Goal: Task Accomplishment & Management: Complete application form

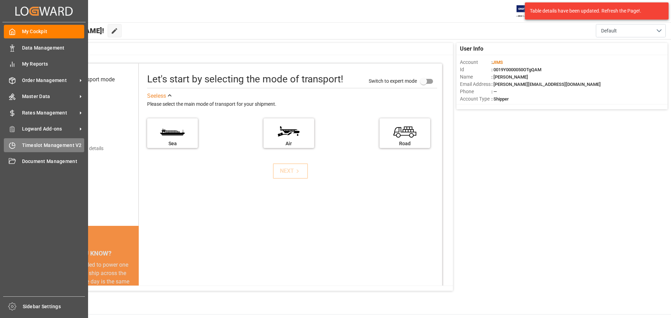
click at [54, 145] on span "Timeslot Management V2" at bounding box center [53, 145] width 63 height 7
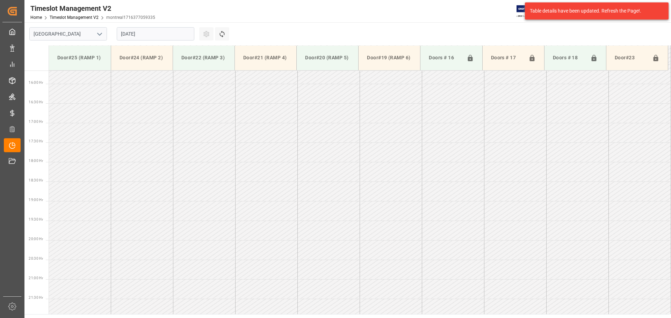
scroll to position [622, 0]
click at [101, 37] on icon "open menu" at bounding box center [99, 34] width 8 height 8
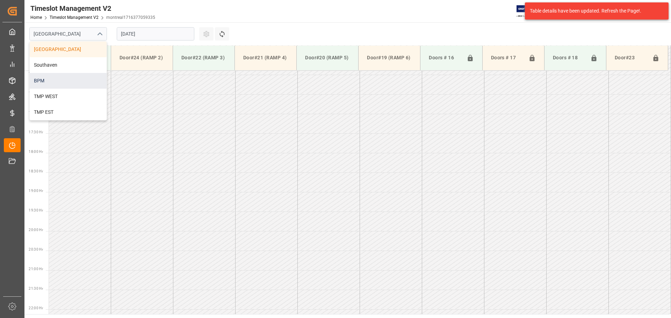
click at [78, 78] on div "BPM" at bounding box center [68, 81] width 77 height 16
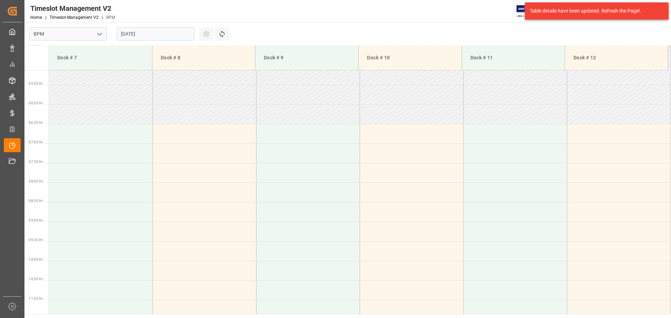
scroll to position [210, 0]
click at [75, 121] on td at bounding box center [101, 125] width 104 height 20
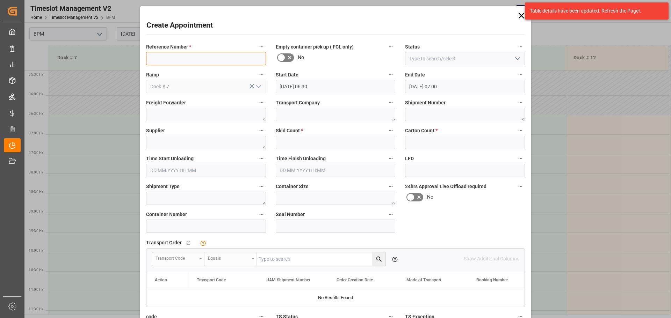
click at [186, 61] on input at bounding box center [206, 58] width 120 height 13
type input "77-9614-cn"
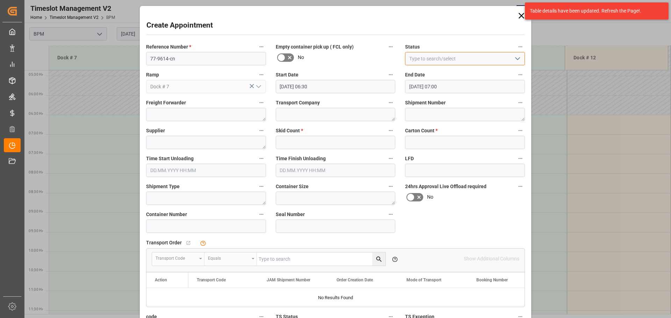
click at [431, 62] on input at bounding box center [465, 58] width 120 height 13
click at [515, 60] on icon "open menu" at bounding box center [517, 59] width 8 height 8
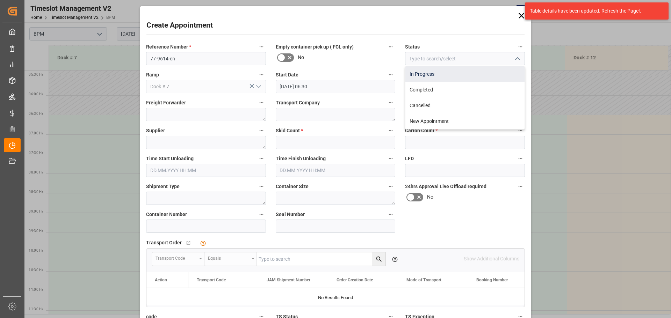
click at [490, 74] on div "In Progress" at bounding box center [464, 74] width 119 height 16
type input "In Progress"
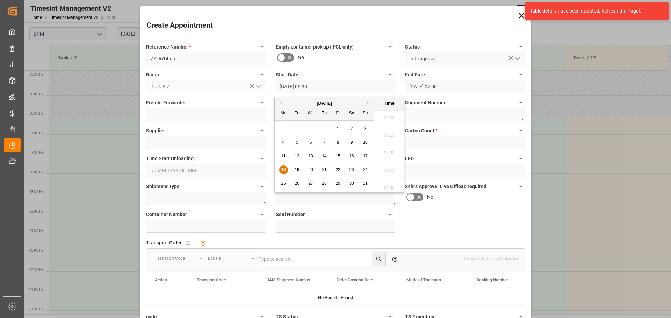
click at [337, 87] on input "18.08.2025 06:30" at bounding box center [336, 86] width 120 height 13
click at [283, 169] on span "18" at bounding box center [283, 169] width 5 height 5
click at [393, 150] on li "06:30" at bounding box center [389, 150] width 30 height 17
click at [324, 84] on input "18.08.2025 06:30" at bounding box center [336, 86] width 120 height 13
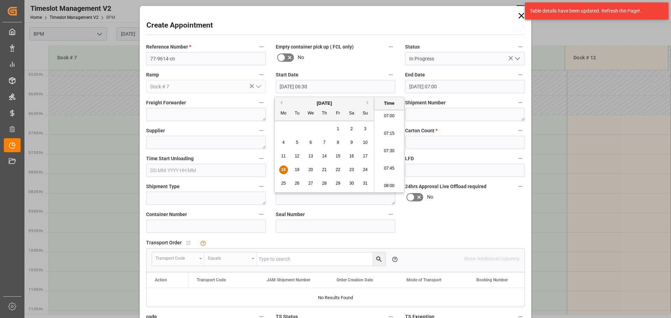
scroll to position [492, 0]
click at [390, 150] on li "07:30" at bounding box center [389, 150] width 30 height 17
type input "[DATE] 07:30"
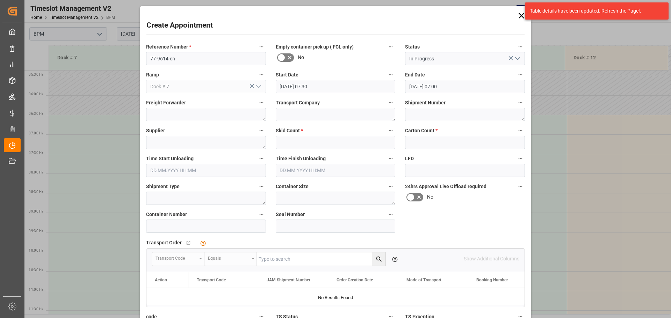
click at [465, 86] on input "18.08.2025 07:00" at bounding box center [465, 86] width 120 height 13
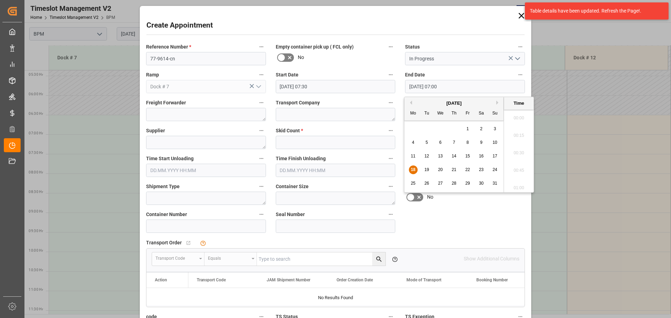
scroll to position [457, 0]
click at [411, 169] on span "18" at bounding box center [413, 169] width 5 height 5
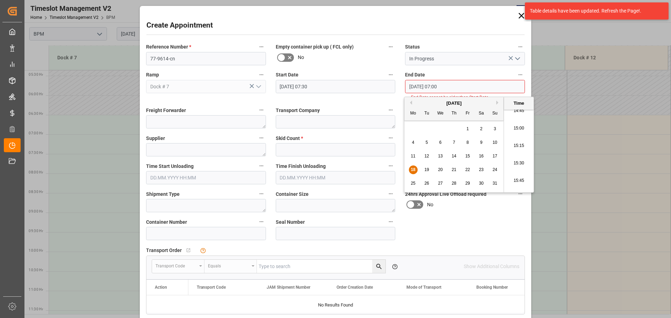
scroll to position [1016, 0]
click at [514, 151] on li "15:00" at bounding box center [519, 150] width 30 height 17
type input "[DATE] 15:00"
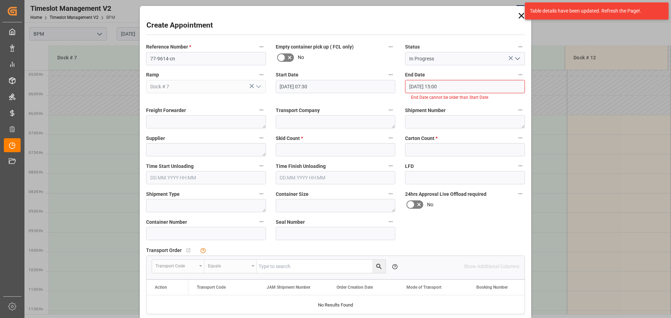
click at [469, 91] on input "[DATE] 15:00" at bounding box center [465, 86] width 120 height 13
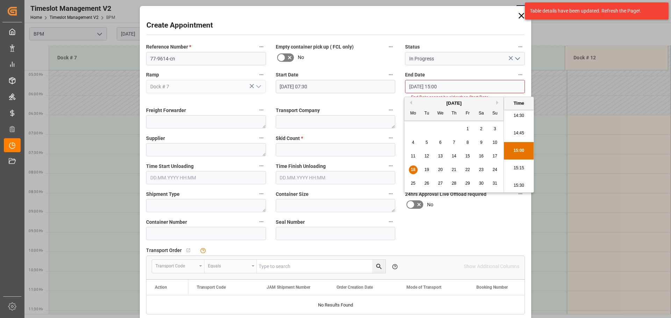
click at [520, 156] on li "15:00" at bounding box center [519, 150] width 30 height 17
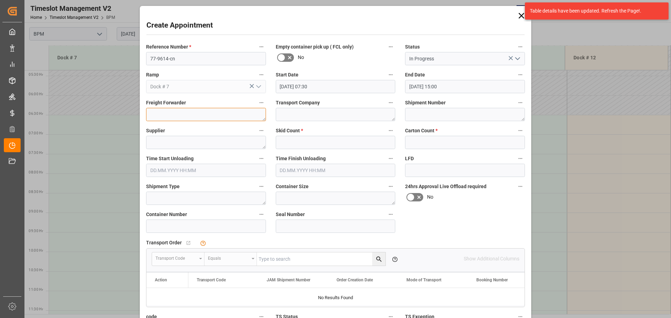
click at [169, 117] on textarea at bounding box center [206, 114] width 120 height 13
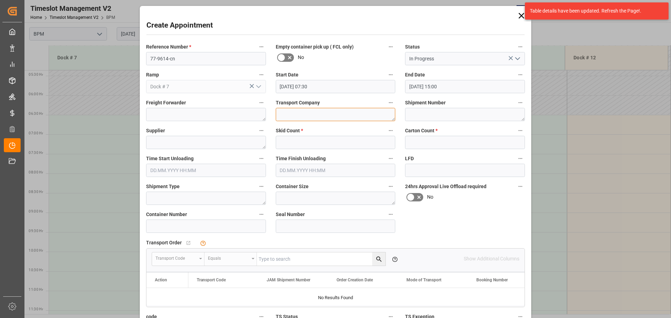
click at [296, 113] on textarea at bounding box center [336, 114] width 120 height 13
type textarea "c"
type textarea "CP"
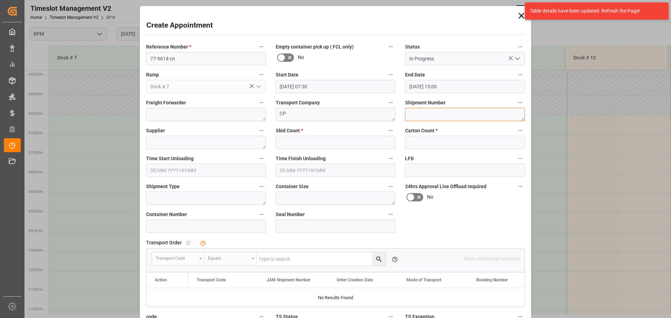
click at [429, 117] on textarea at bounding box center [465, 114] width 120 height 13
type textarea "72222"
click at [241, 138] on textarea at bounding box center [206, 142] width 120 height 13
type textarea "[PERSON_NAME]"
click at [343, 144] on input "text" at bounding box center [336, 142] width 120 height 13
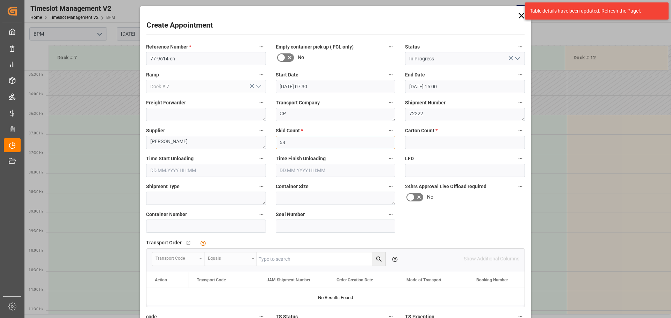
type input "58"
click at [447, 145] on input "text" at bounding box center [465, 142] width 120 height 13
type input "575"
click at [223, 172] on input "text" at bounding box center [206, 170] width 120 height 13
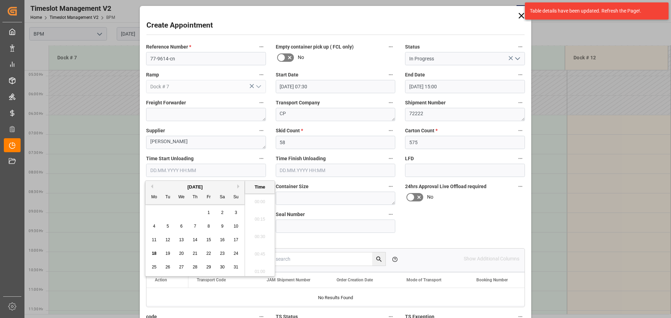
scroll to position [1173, 0]
click at [153, 251] on span "18" at bounding box center [154, 253] width 5 height 5
click at [257, 251] on li "07:30" at bounding box center [260, 252] width 30 height 17
type input "[DATE] 07:30"
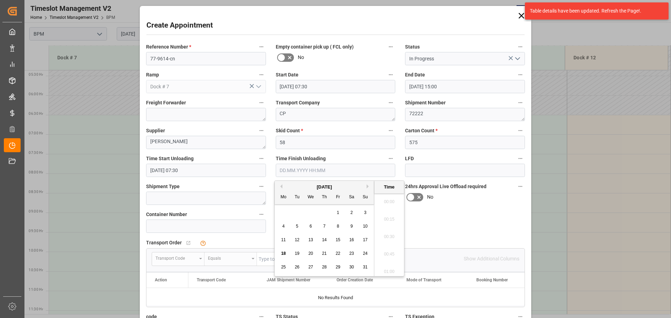
click at [350, 170] on input "text" at bounding box center [336, 170] width 120 height 13
click at [281, 254] on span "18" at bounding box center [283, 253] width 5 height 5
click at [392, 220] on li "10:30" at bounding box center [389, 217] width 30 height 17
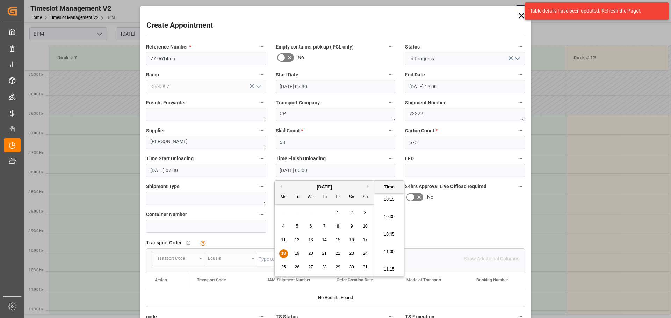
type input "[DATE] 10:30"
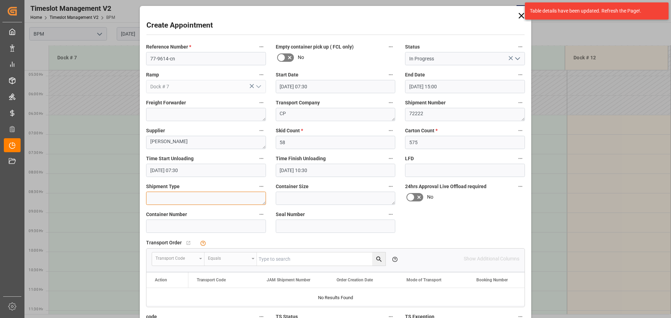
click at [222, 201] on textarea at bounding box center [206, 198] width 120 height 13
type textarea "40FT"
click at [335, 197] on textarea at bounding box center [336, 198] width 120 height 13
type textarea "40FT"
click at [214, 231] on input at bounding box center [206, 226] width 120 height 13
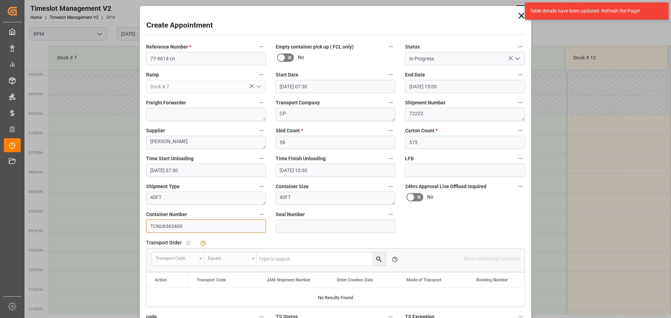
type input "TCNU6363400"
click at [279, 227] on input at bounding box center [336, 226] width 120 height 13
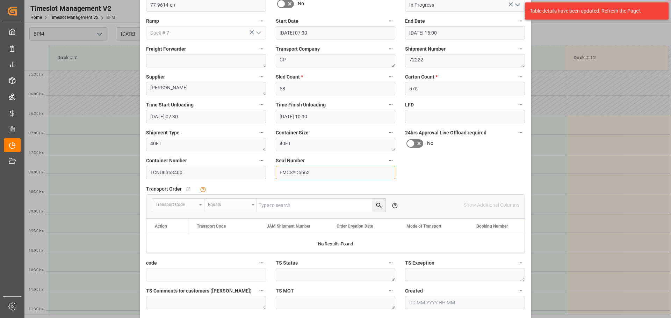
scroll to position [70, 0]
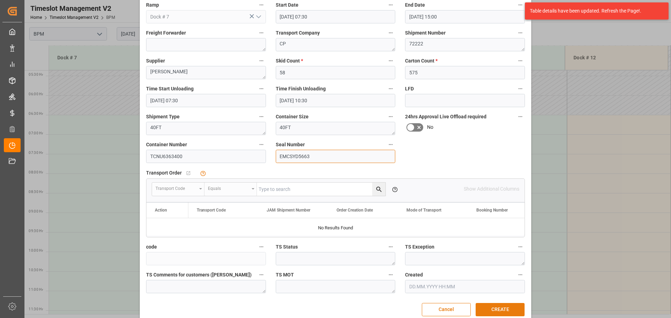
type input "EMCSYD5663"
click at [497, 310] on button "CREATE" at bounding box center [500, 309] width 49 height 13
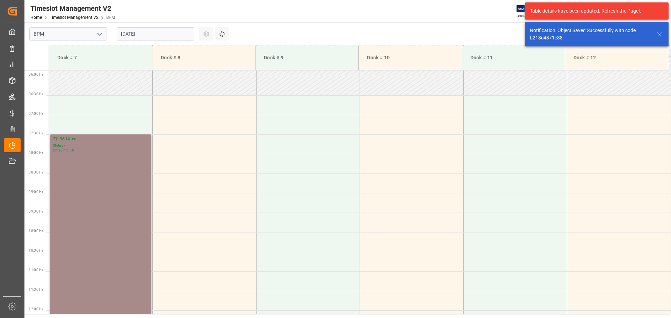
scroll to position [230, 0]
click at [117, 192] on div "77-9614-cn Status - 07:30 - 15:00" at bounding box center [101, 280] width 96 height 290
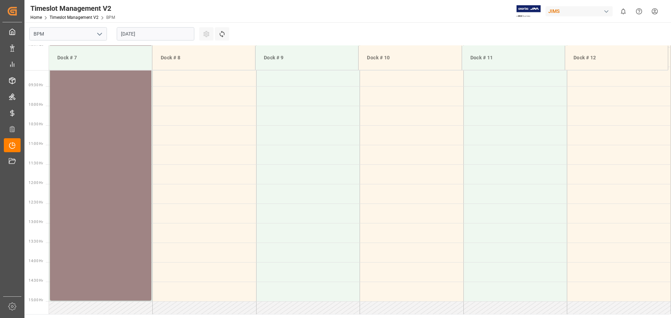
scroll to position [272, 0]
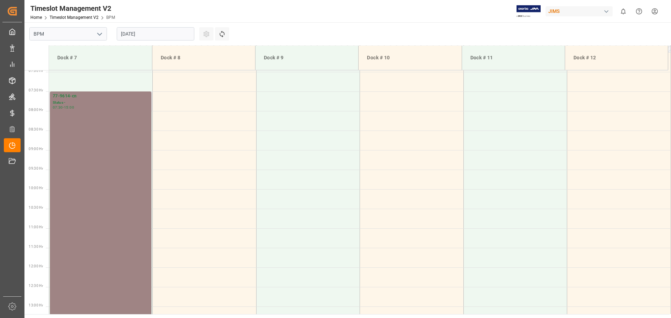
click at [119, 205] on div "77-9614-cn Status - 07:30 - 15:00" at bounding box center [101, 238] width 96 height 290
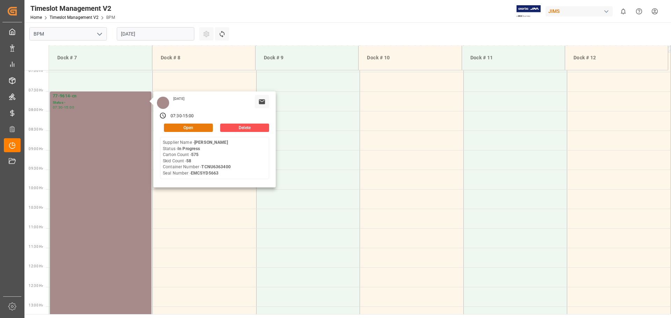
click at [179, 131] on button "Open" at bounding box center [188, 128] width 49 height 8
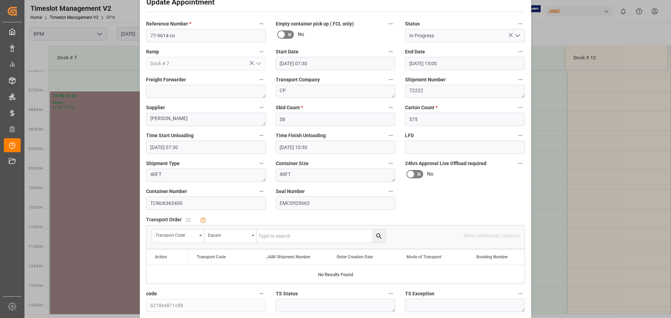
scroll to position [35, 0]
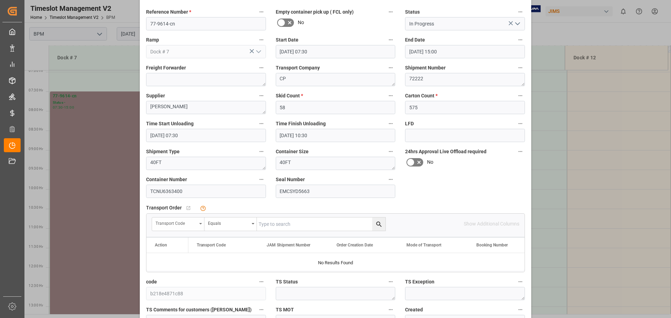
click at [199, 223] on icon "open menu" at bounding box center [200, 223] width 3 height 1
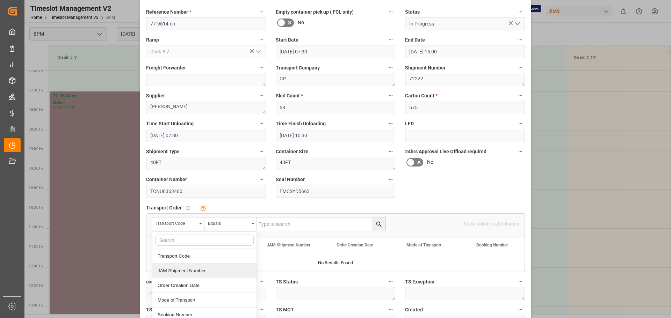
click at [180, 273] on div "JAM Shipment Number" at bounding box center [204, 271] width 104 height 15
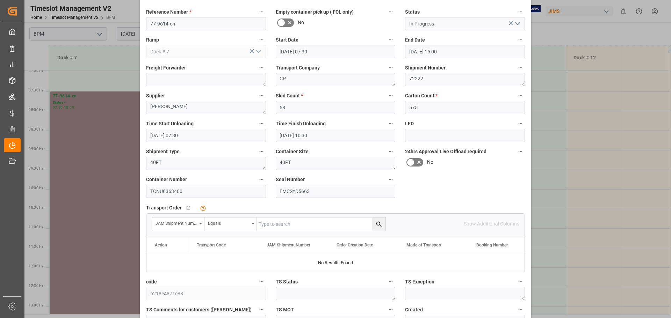
click at [238, 225] on div "Equals" at bounding box center [228, 223] width 41 height 8
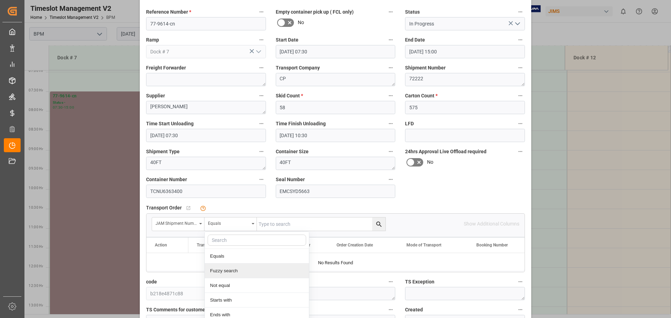
click at [233, 272] on div "Fuzzy search" at bounding box center [257, 271] width 104 height 15
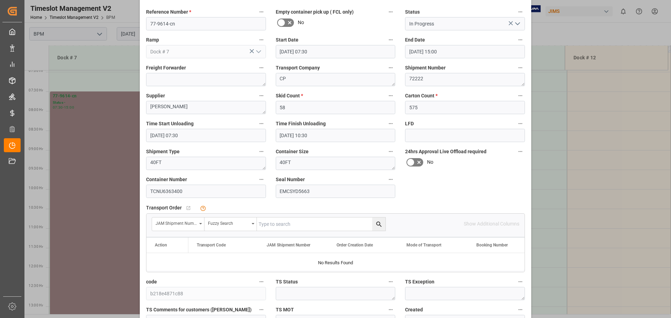
click at [284, 222] on input "text" at bounding box center [321, 224] width 129 height 13
type input "72222"
click at [378, 226] on icon "search button" at bounding box center [378, 224] width 7 height 7
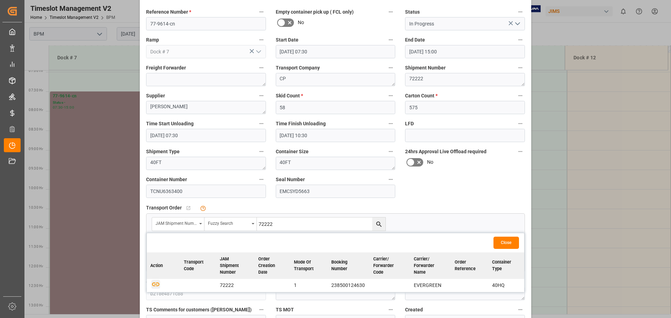
click at [156, 285] on icon "button" at bounding box center [155, 284] width 9 height 9
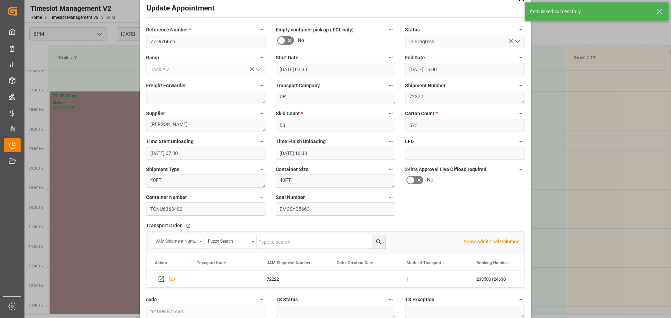
scroll to position [0, 0]
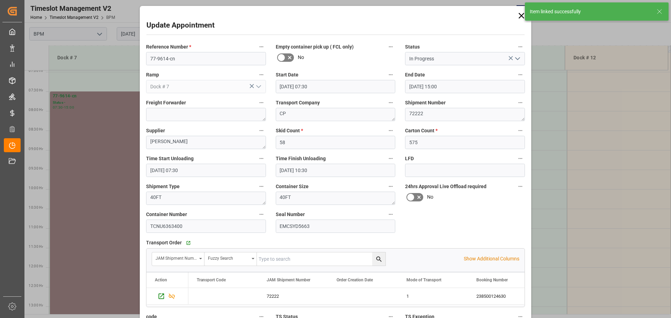
click at [518, 59] on polyline "open menu" at bounding box center [517, 59] width 4 height 2
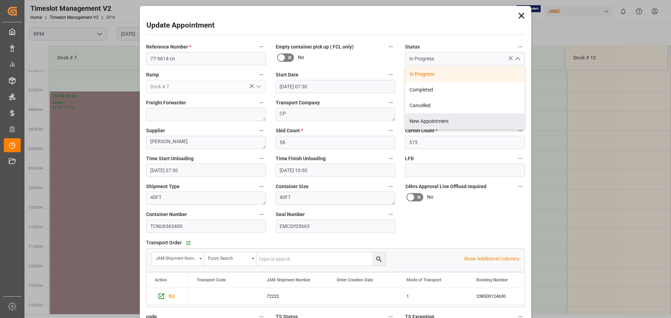
click at [180, 169] on input "[DATE] 07:30" at bounding box center [206, 170] width 120 height 13
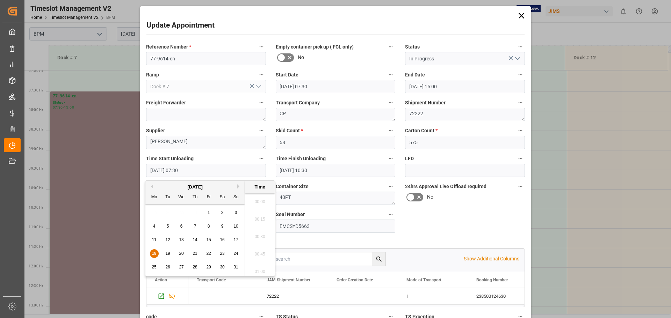
scroll to position [492, 0]
type input "[DATE] 10:30"
click at [327, 170] on input "[DATE] 10:30" at bounding box center [336, 170] width 120 height 13
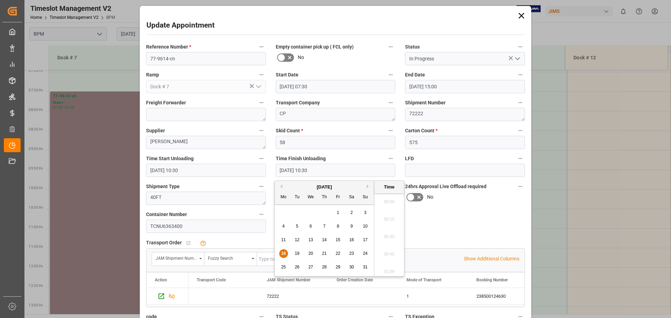
scroll to position [701, 0]
click at [309, 171] on input "[DATE] 10:30" at bounding box center [336, 170] width 120 height 13
click at [326, 171] on input "18.08.2025 2:30" at bounding box center [336, 170] width 120 height 13
click at [464, 219] on div "Reference Number * 77-9614-cn Empty container pick up ( FCL only) No Status In …" at bounding box center [335, 203] width 389 height 326
type input "18.08.2025 02:00"
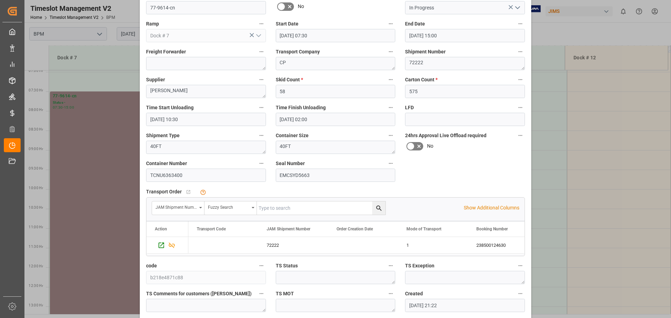
scroll to position [0, 0]
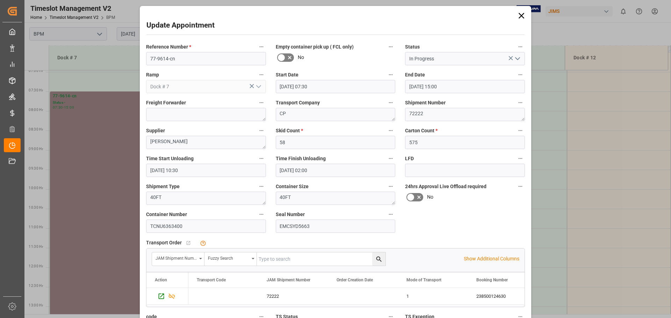
click at [519, 60] on icon "open menu" at bounding box center [517, 59] width 8 height 8
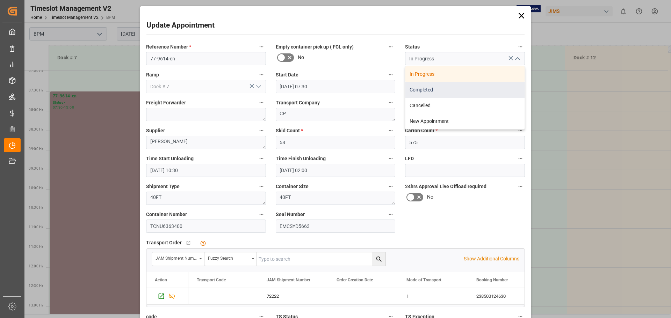
click at [466, 91] on div "Completed" at bounding box center [464, 90] width 119 height 16
type input "Completed"
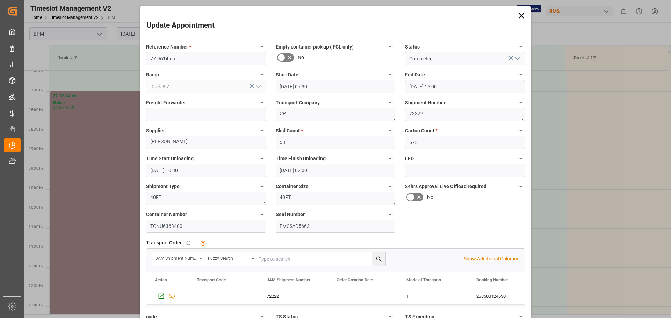
scroll to position [81, 0]
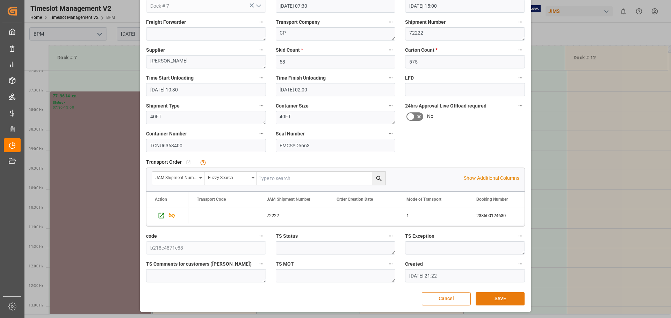
click at [491, 299] on button "SAVE" at bounding box center [500, 298] width 49 height 13
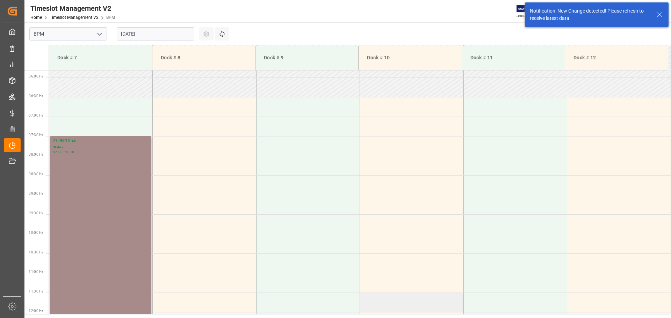
scroll to position [230, 0]
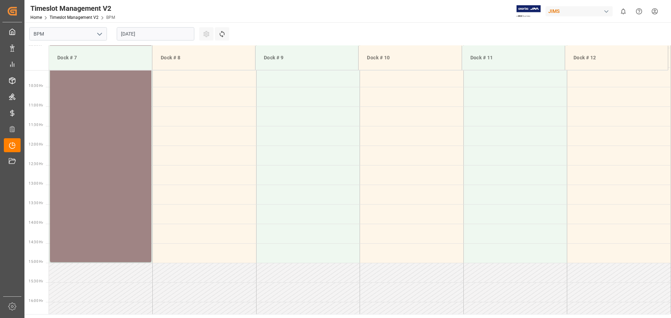
scroll to position [342, 0]
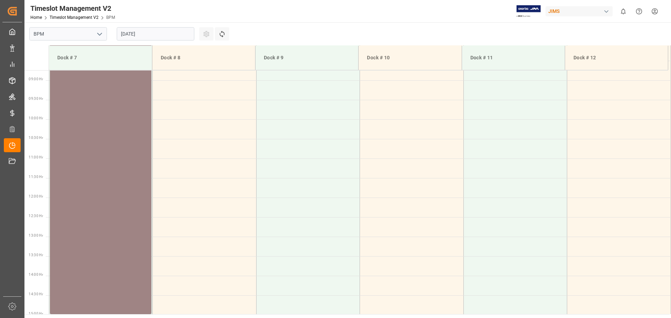
click at [103, 195] on div "77-9614-cn Status - 07:30 - 15:00" at bounding box center [101, 168] width 96 height 290
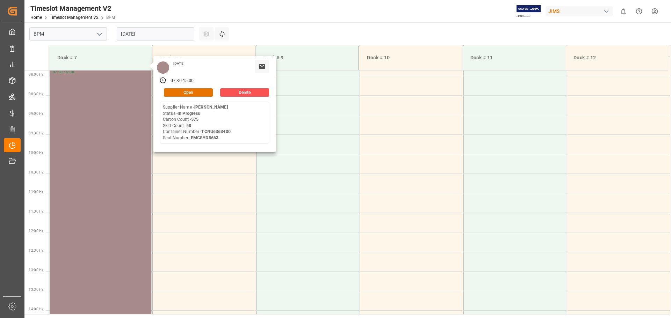
scroll to position [202, 0]
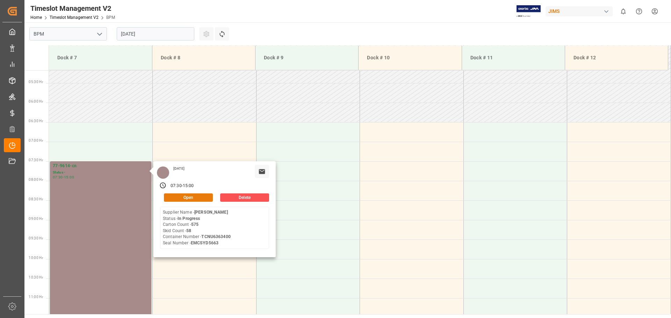
click at [190, 196] on button "Open" at bounding box center [188, 198] width 49 height 8
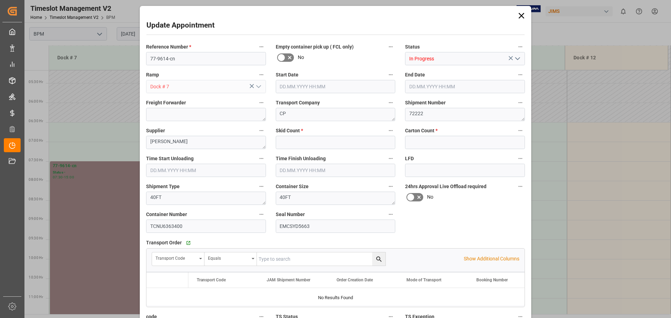
type input "58"
type input "575"
type input "[DATE] 07:30"
type input "[DATE] 15:00"
type input "[DATE] 07:30"
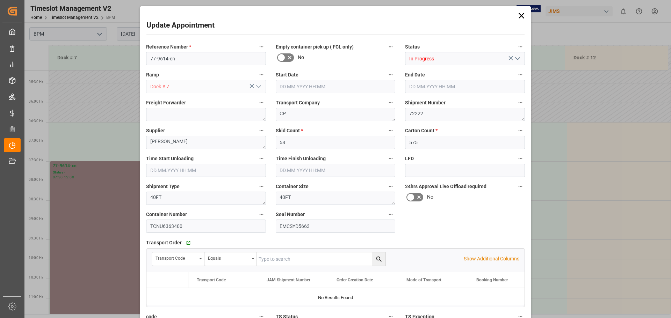
type input "[DATE] 10:30"
type input "[DATE] 21:22"
click at [515, 58] on icon "open menu" at bounding box center [517, 59] width 8 height 8
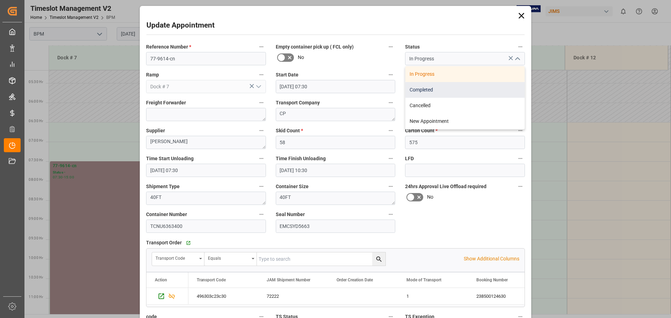
click at [456, 92] on div "Completed" at bounding box center [464, 90] width 119 height 16
type input "Completed"
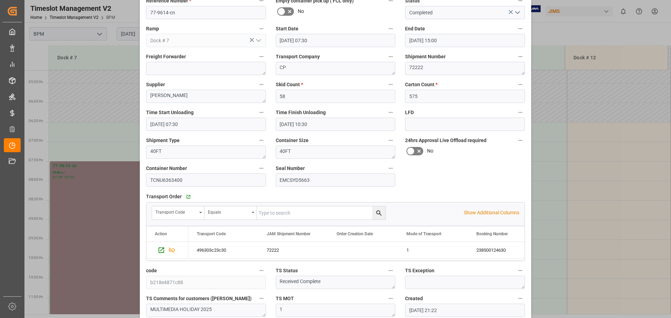
scroll to position [81, 0]
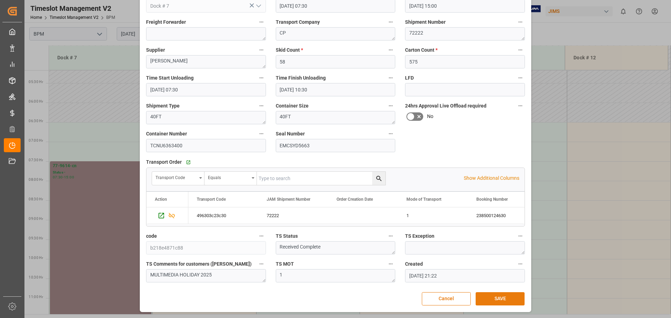
click at [488, 302] on button "SAVE" at bounding box center [500, 298] width 49 height 13
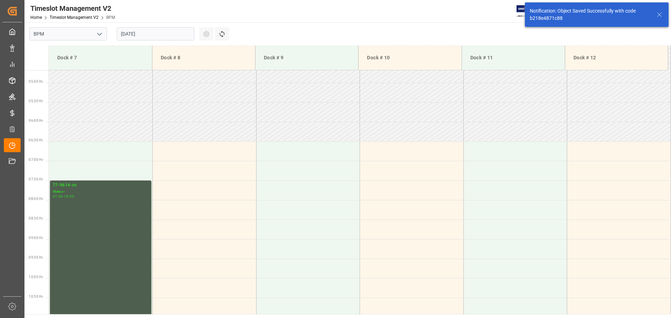
scroll to position [230, 0]
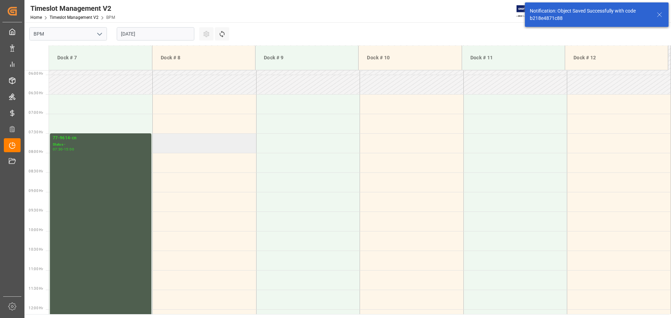
click at [176, 144] on td at bounding box center [205, 143] width 104 height 20
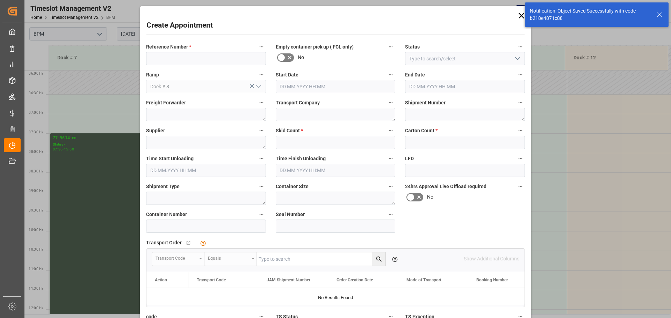
type input "[DATE] 07:30"
type input "[DATE] 08:00"
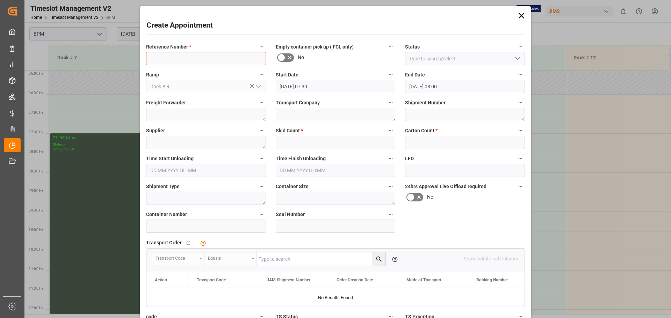
click at [182, 60] on input at bounding box center [206, 58] width 120 height 13
type input "77-9614-CN"
click at [516, 59] on polyline "open menu" at bounding box center [517, 59] width 4 height 2
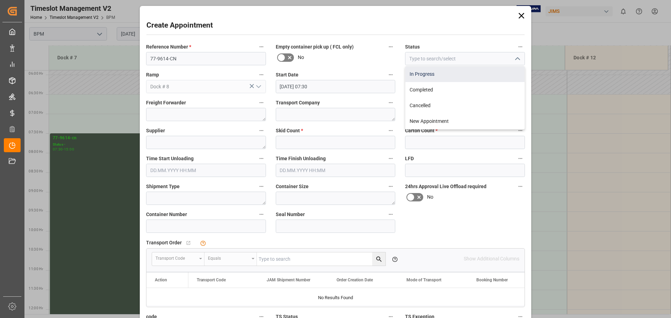
click at [489, 70] on div "In Progress" at bounding box center [464, 74] width 119 height 16
type input "In Progress"
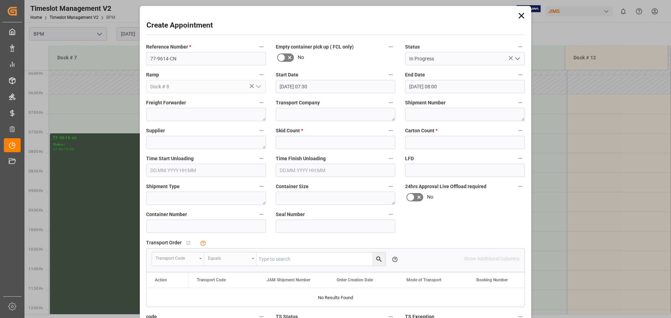
click at [356, 89] on input "[DATE] 07:30" at bounding box center [336, 86] width 120 height 13
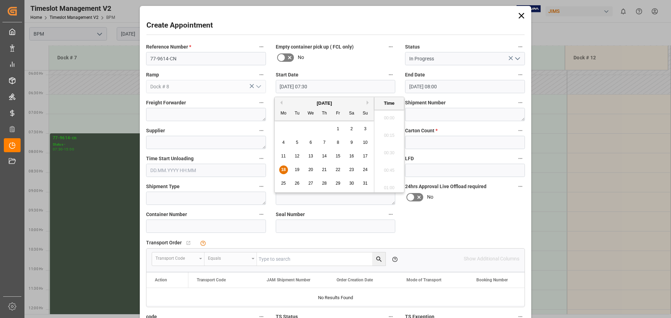
scroll to position [492, 0]
click at [460, 85] on input "[DATE] 08:00" at bounding box center [465, 86] width 120 height 13
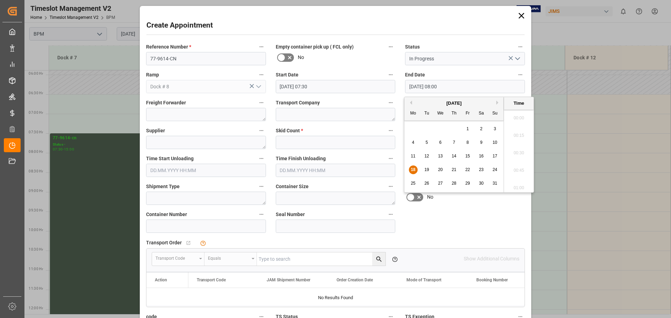
scroll to position [527, 0]
drag, startPoint x: 415, startPoint y: 168, endPoint x: 421, endPoint y: 165, distance: 7.0
click at [416, 166] on div "18" at bounding box center [413, 170] width 9 height 8
click at [516, 182] on li "15:00" at bounding box center [519, 185] width 30 height 17
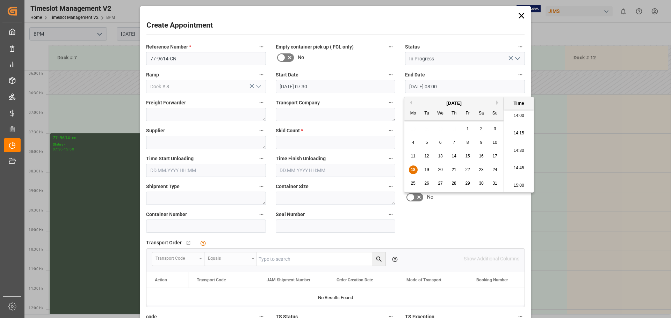
type input "[DATE] 15:00"
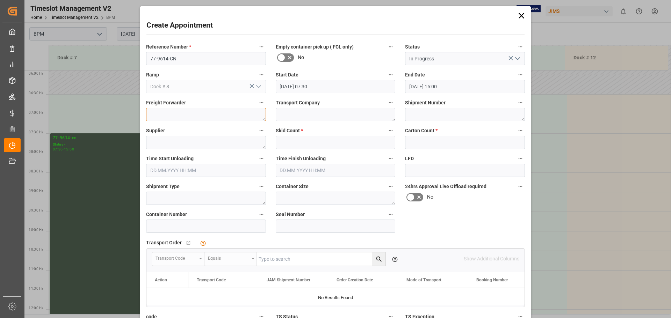
click at [187, 113] on textarea at bounding box center [206, 114] width 120 height 13
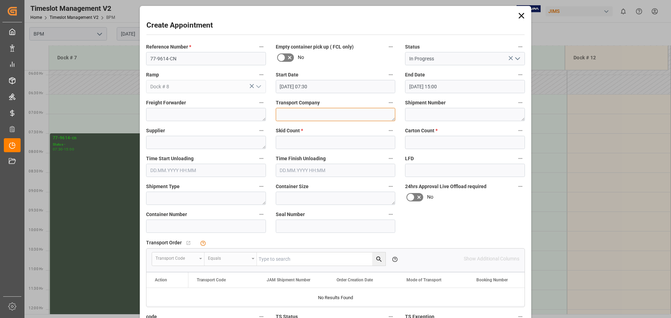
click at [313, 115] on textarea at bounding box center [336, 114] width 120 height 13
type textarea "CP"
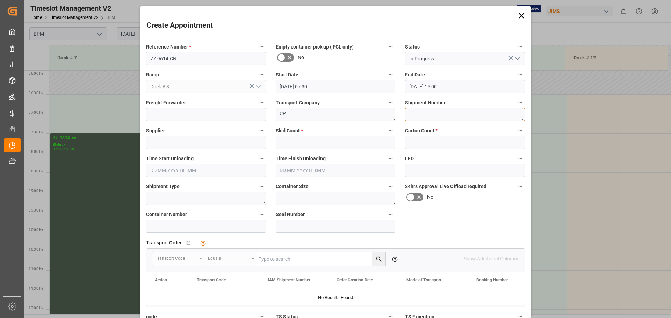
click at [420, 116] on textarea at bounding box center [465, 114] width 120 height 13
type textarea "72224"
click at [217, 138] on textarea at bounding box center [206, 142] width 120 height 13
type textarea "[PERSON_NAME]"
click at [345, 142] on input "text" at bounding box center [336, 142] width 120 height 13
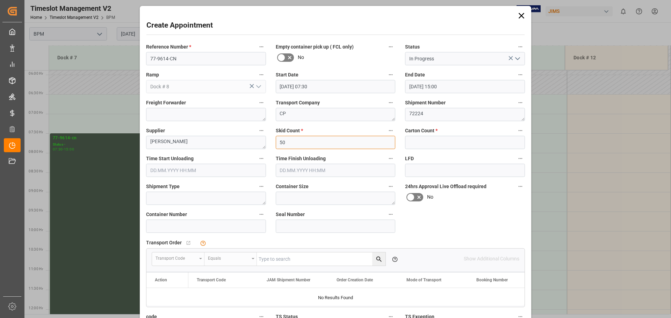
type input "50"
click at [428, 141] on input "text" at bounding box center [465, 142] width 120 height 13
type input "500"
click at [224, 171] on input "text" at bounding box center [206, 170] width 120 height 13
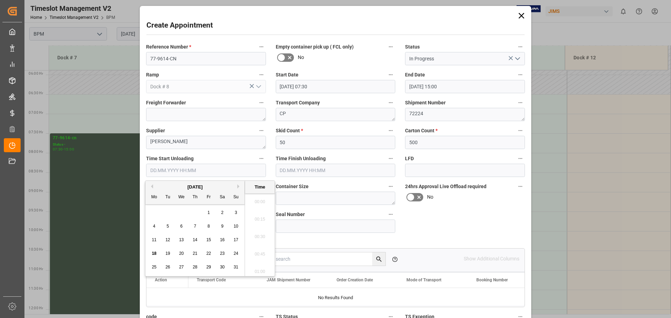
scroll to position [1173, 0]
click at [152, 252] on span "18" at bounding box center [154, 253] width 5 height 5
click at [261, 217] on li "07:30" at bounding box center [260, 217] width 30 height 17
type input "[DATE] 07:30"
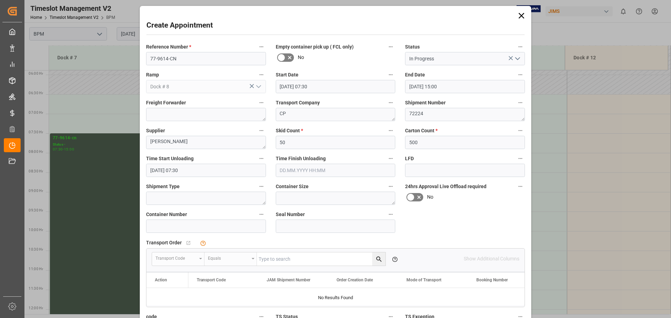
click at [354, 168] on input "text" at bounding box center [336, 170] width 120 height 13
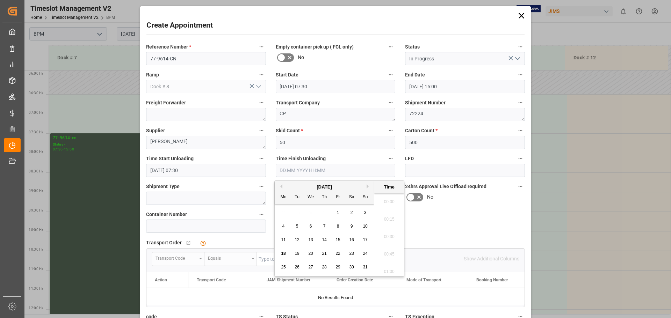
scroll to position [1173, 0]
click at [283, 253] on span "18" at bounding box center [283, 253] width 5 height 5
click at [390, 220] on li "10:30" at bounding box center [389, 217] width 30 height 17
type input "[DATE] 10:30"
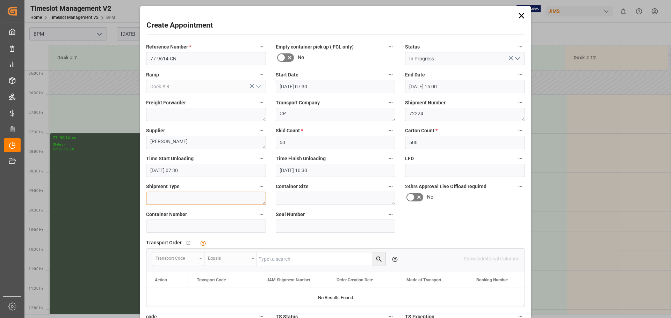
click at [210, 201] on textarea at bounding box center [206, 198] width 120 height 13
type textarea "40FT"
click at [297, 198] on textarea at bounding box center [336, 198] width 120 height 13
type textarea "40FT"
click at [242, 226] on input at bounding box center [206, 226] width 120 height 13
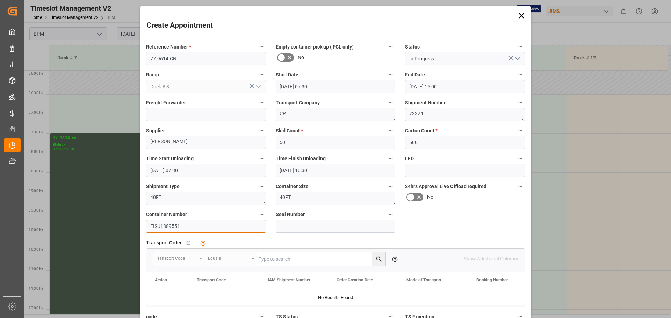
type input "EISU1889551"
click at [318, 226] on input at bounding box center [336, 226] width 120 height 13
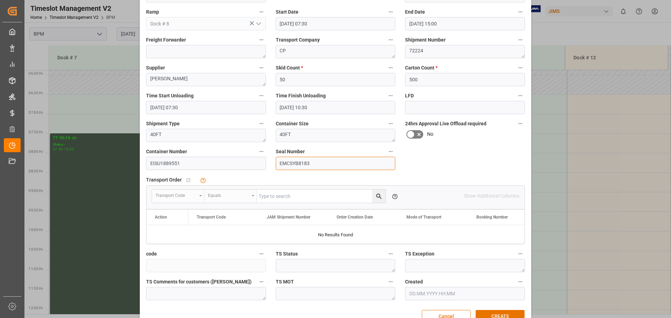
scroll to position [70, 0]
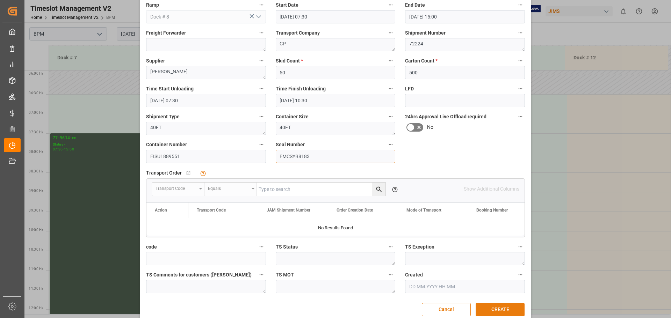
type input "EMCSYB8183"
click at [502, 308] on button "CREATE" at bounding box center [500, 309] width 49 height 13
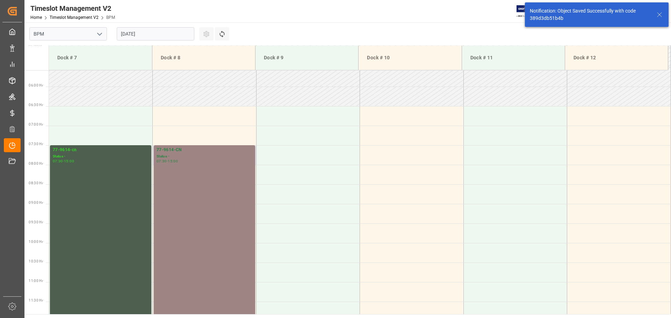
scroll to position [230, 0]
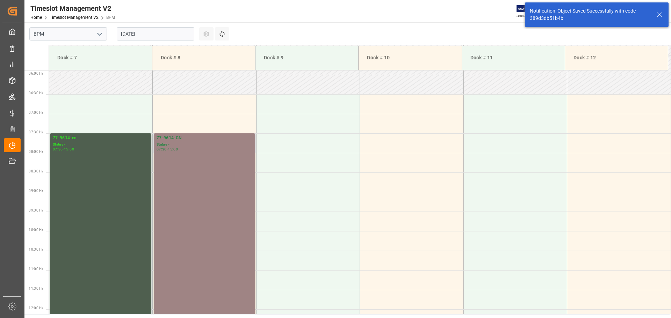
click at [183, 200] on div "77-9614-CN Status - 07:30 - 15:00" at bounding box center [205, 280] width 96 height 290
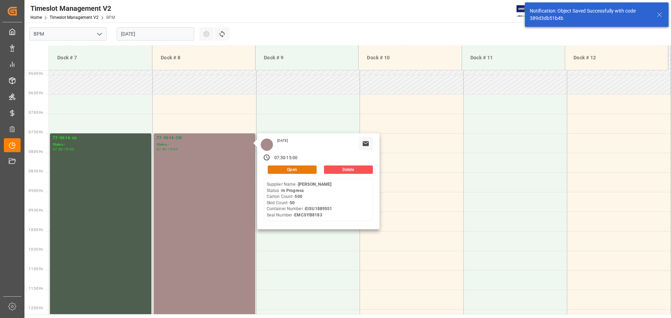
click at [298, 170] on button "Open" at bounding box center [292, 170] width 49 height 8
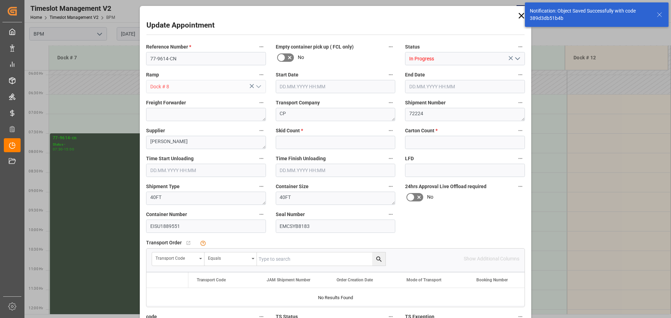
type input "50"
type input "500"
type input "[DATE] 07:30"
type input "[DATE] 15:00"
type input "[DATE] 07:30"
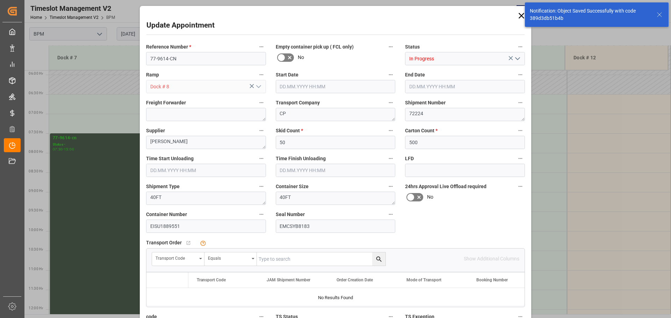
type input "[DATE] 10:30"
type input "[DATE] 21:26"
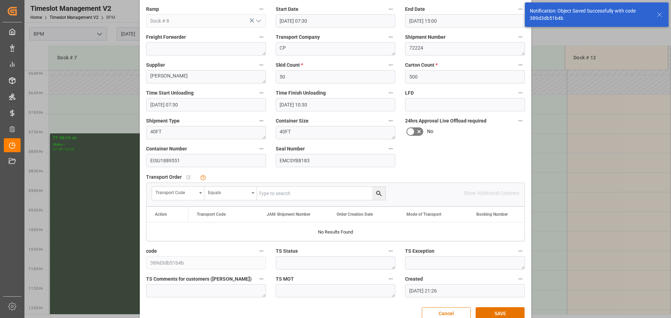
scroll to position [70, 0]
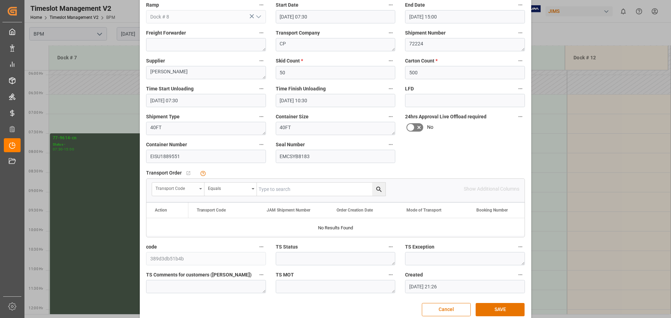
click at [196, 188] on div "Transport Code" at bounding box center [178, 189] width 52 height 13
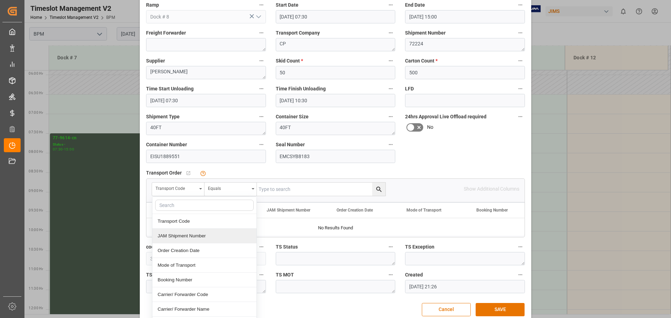
click at [181, 235] on div "JAM Shipment Number" at bounding box center [204, 236] width 104 height 15
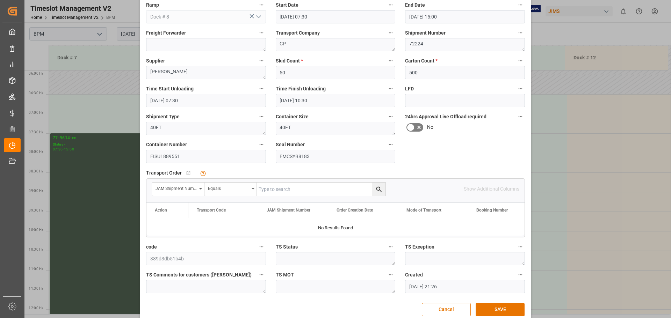
click at [252, 189] on icon "open menu" at bounding box center [253, 188] width 3 height 1
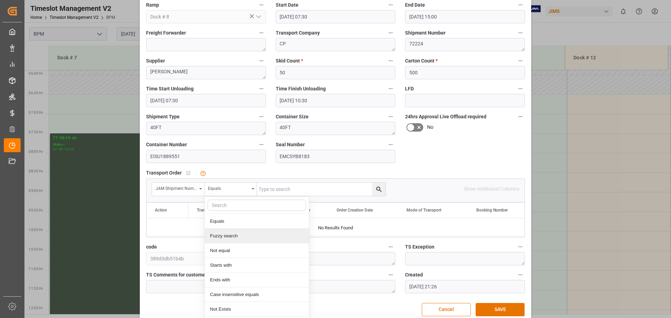
click at [234, 237] on div "Fuzzy search" at bounding box center [257, 236] width 104 height 15
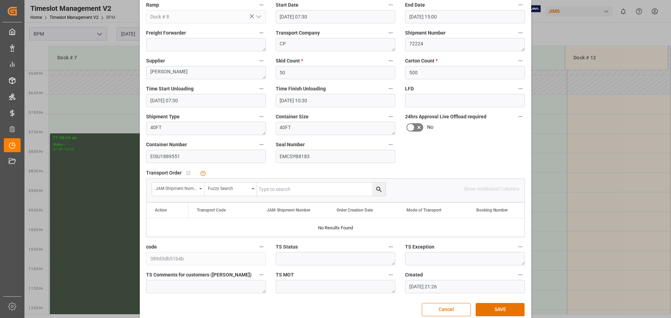
click at [296, 189] on input "text" at bounding box center [321, 189] width 129 height 13
type input "72224"
click at [380, 192] on icon "search button" at bounding box center [378, 189] width 7 height 7
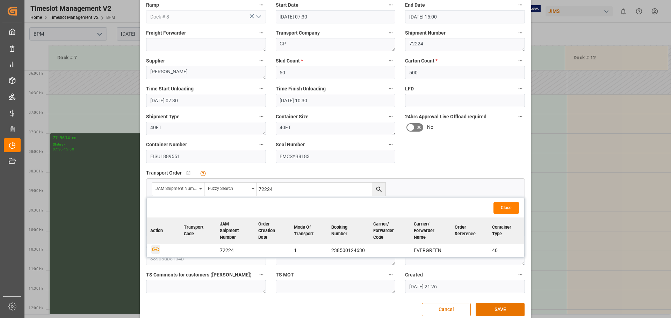
click at [153, 251] on icon "button" at bounding box center [155, 249] width 9 height 9
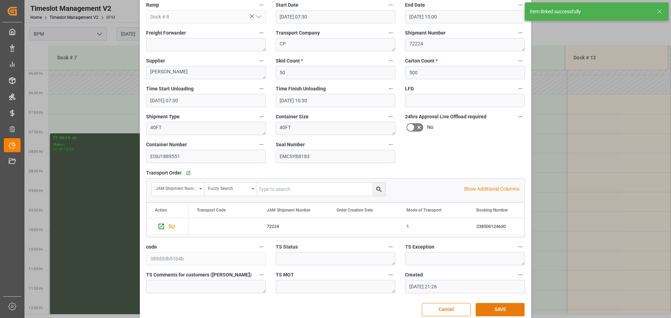
click at [489, 309] on button "SAVE" at bounding box center [500, 309] width 49 height 13
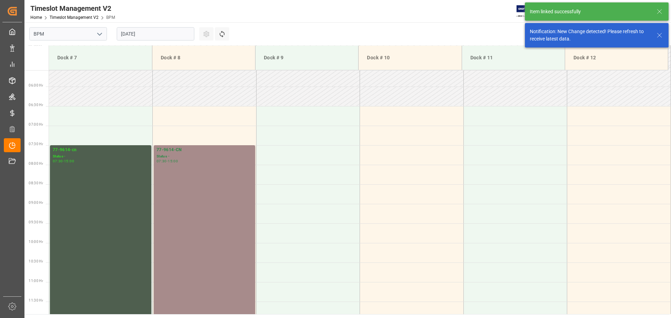
scroll to position [230, 0]
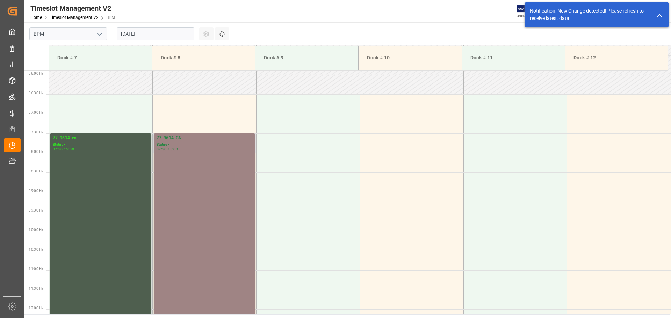
click at [207, 181] on div "77-9614-CN Status - 07:30 - 15:00" at bounding box center [205, 280] width 96 height 290
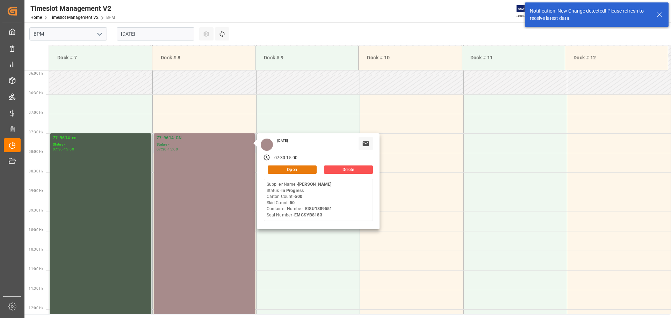
click at [278, 172] on button "Open" at bounding box center [292, 170] width 49 height 8
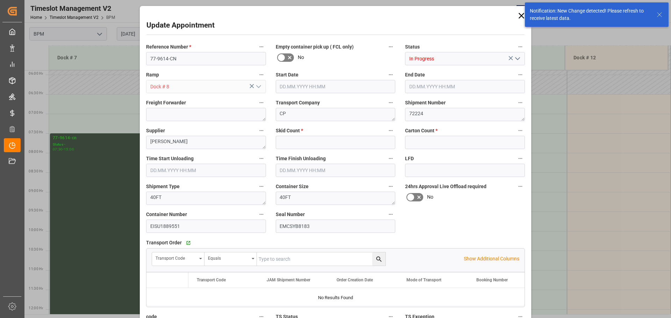
type input "50"
type input "500"
type input "[DATE] 07:30"
type input "[DATE] 15:00"
type input "[DATE] 07:30"
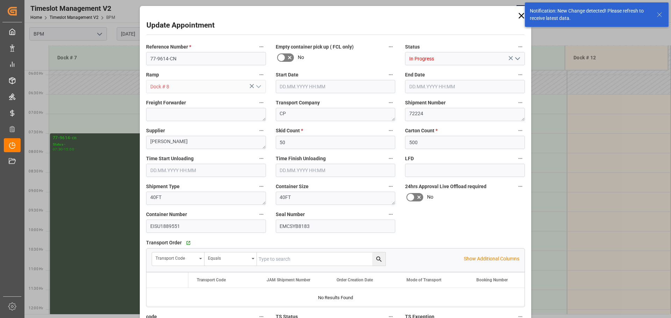
type input "[DATE] 10:30"
type input "[DATE] 21:26"
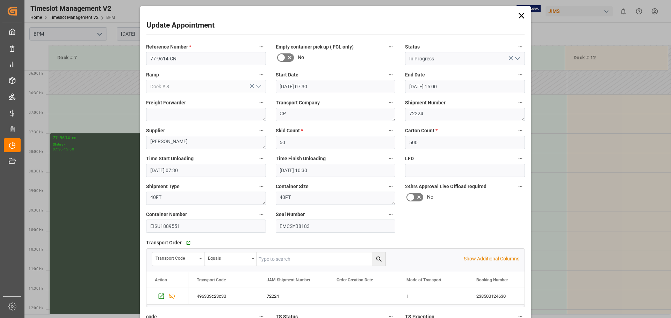
click at [513, 60] on icon "open menu" at bounding box center [517, 59] width 8 height 8
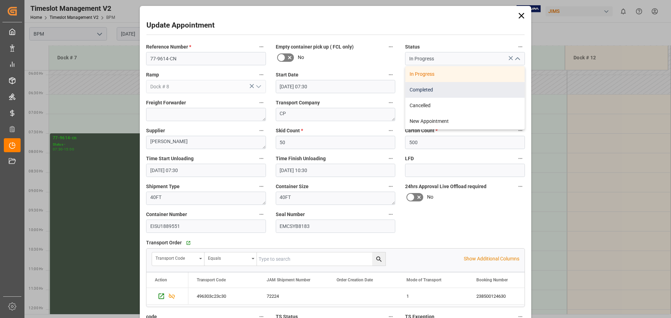
click at [487, 88] on div "Completed" at bounding box center [464, 90] width 119 height 16
type input "Completed"
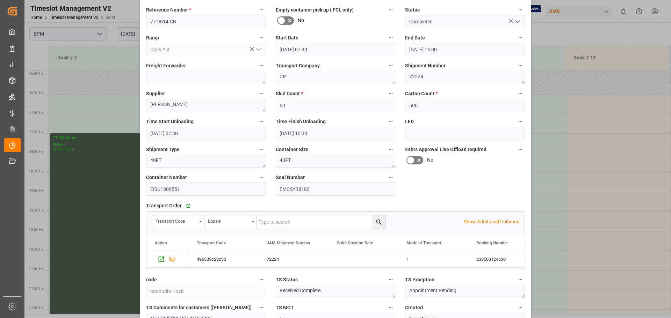
scroll to position [81, 0]
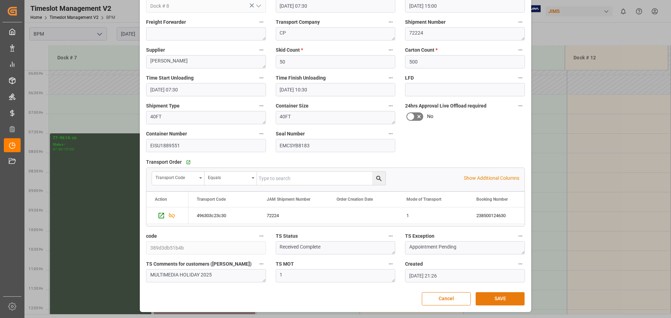
click at [497, 296] on button "SAVE" at bounding box center [500, 298] width 49 height 13
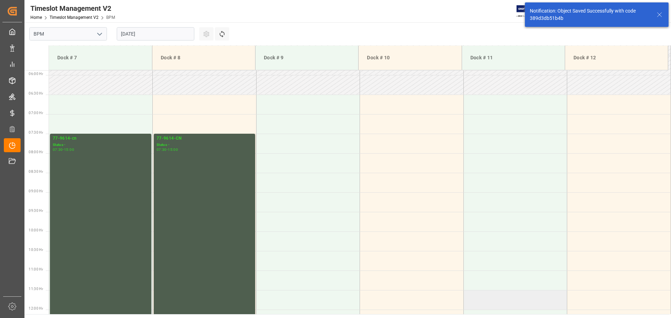
scroll to position [230, 0]
click at [296, 146] on td at bounding box center [308, 143] width 104 height 20
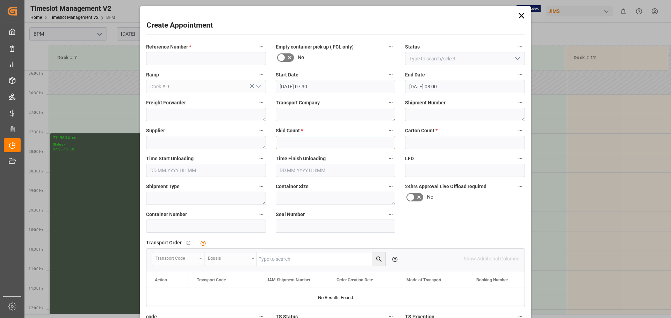
click at [358, 145] on input "text" at bounding box center [336, 142] width 120 height 13
type input "65"
click at [447, 143] on input "text" at bounding box center [465, 142] width 120 height 13
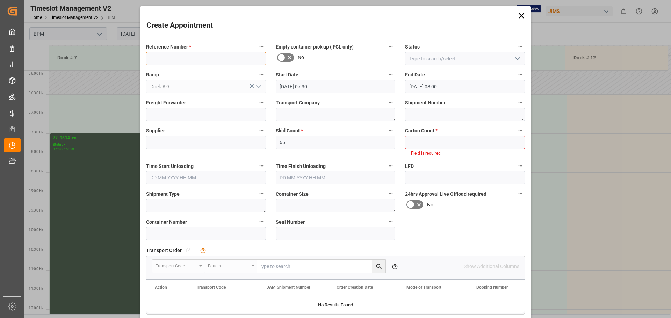
click at [182, 56] on input at bounding box center [206, 58] width 120 height 13
click at [520, 16] on icon at bounding box center [522, 16] width 6 height 6
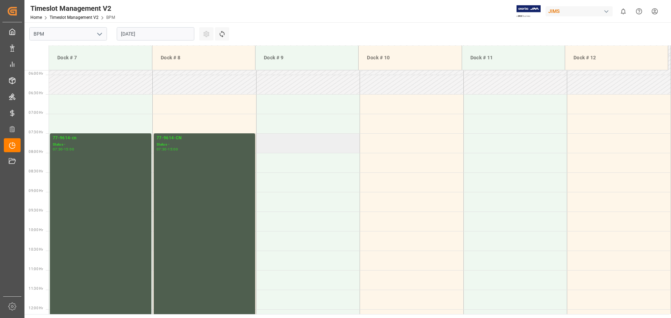
click at [283, 147] on td at bounding box center [308, 143] width 104 height 20
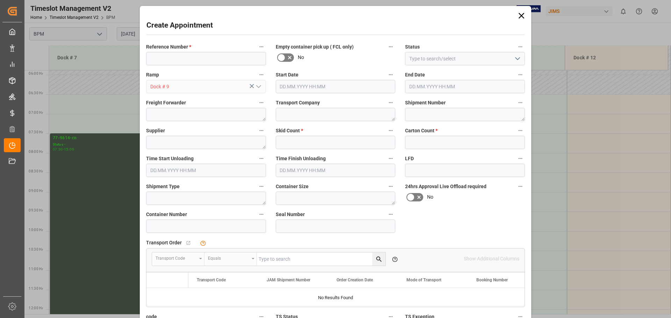
type input "[DATE] 07:30"
type input "[DATE] 08:00"
click at [173, 58] on input at bounding box center [206, 58] width 120 height 13
type input "EMCU1738608"
click at [516, 61] on icon "open menu" at bounding box center [517, 59] width 8 height 8
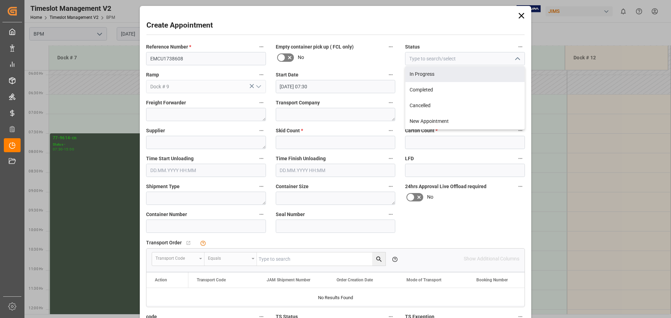
click at [475, 78] on div "In Progress" at bounding box center [464, 74] width 119 height 16
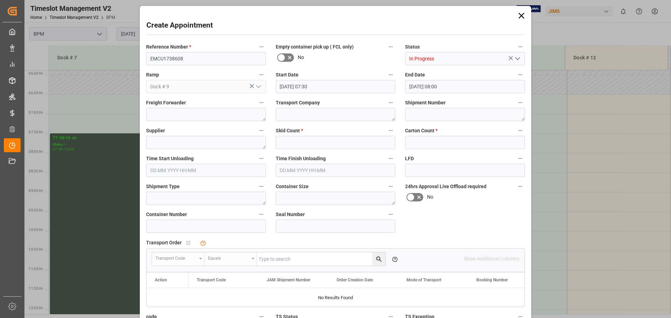
type input "In Progress"
click at [339, 86] on input "[DATE] 07:30" at bounding box center [336, 86] width 120 height 13
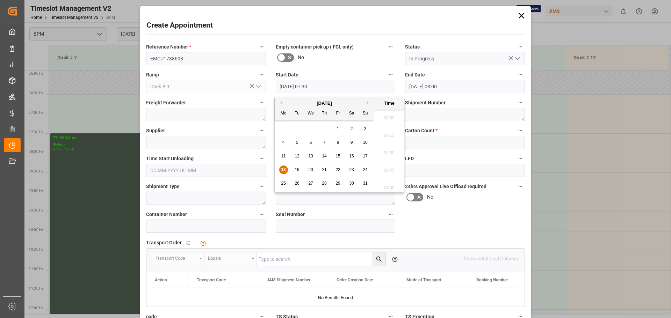
scroll to position [492, 0]
click at [463, 86] on input "[DATE] 08:00" at bounding box center [465, 86] width 120 height 13
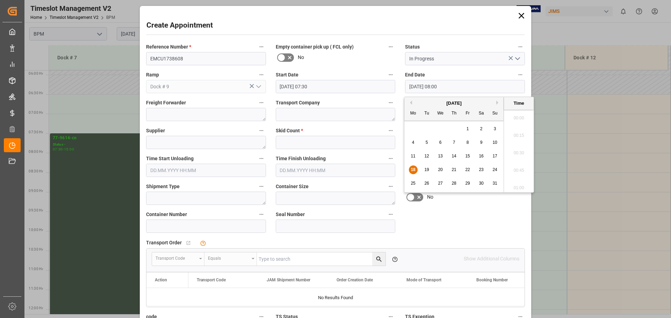
scroll to position [527, 0]
click at [415, 172] on span "18" at bounding box center [413, 169] width 5 height 5
click at [513, 150] on li "15:00" at bounding box center [519, 150] width 30 height 17
type input "[DATE] 15:00"
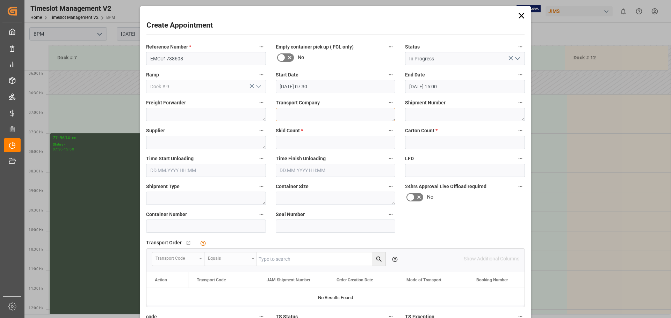
click at [337, 116] on textarea at bounding box center [336, 114] width 120 height 13
type textarea "CP"
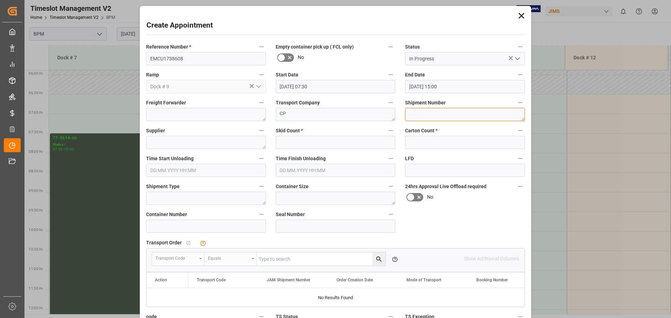
click at [421, 114] on textarea at bounding box center [465, 114] width 120 height 13
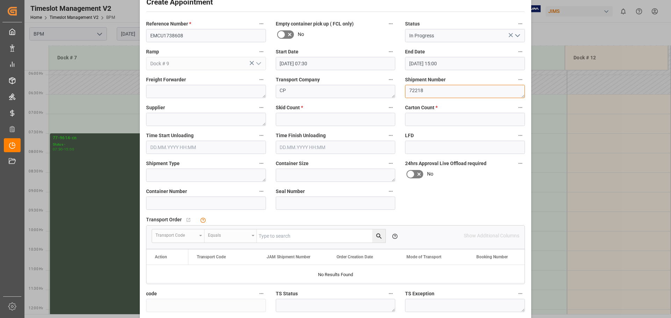
scroll to position [35, 0]
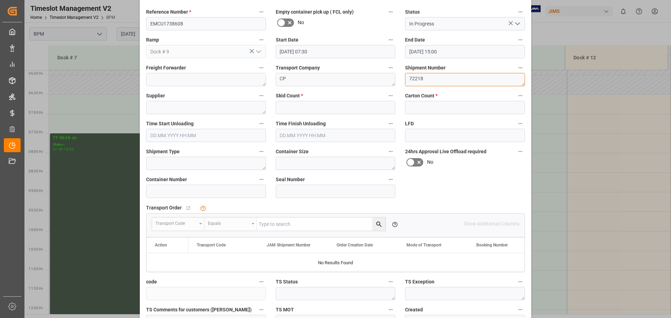
type textarea "72218"
click at [235, 107] on textarea at bounding box center [206, 107] width 120 height 13
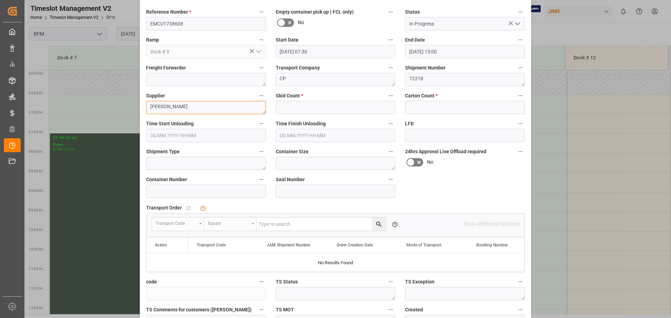
type textarea "[PERSON_NAME]"
click at [354, 110] on input "text" at bounding box center [336, 107] width 120 height 13
type input "65"
click at [447, 107] on input "text" at bounding box center [465, 107] width 120 height 13
type input "21400"
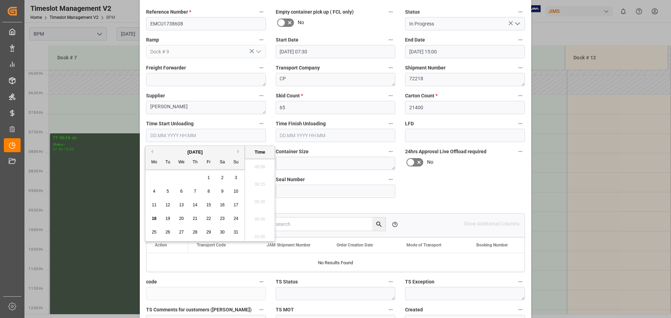
click at [219, 136] on input "text" at bounding box center [206, 135] width 120 height 13
click at [154, 216] on div "18" at bounding box center [154, 219] width 9 height 8
click at [260, 201] on li "07:30" at bounding box center [260, 199] width 30 height 17
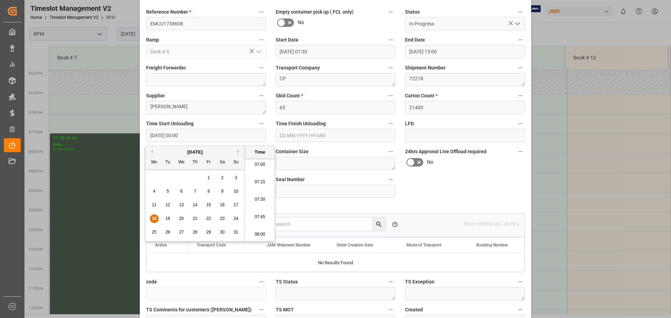
type input "[DATE] 07:30"
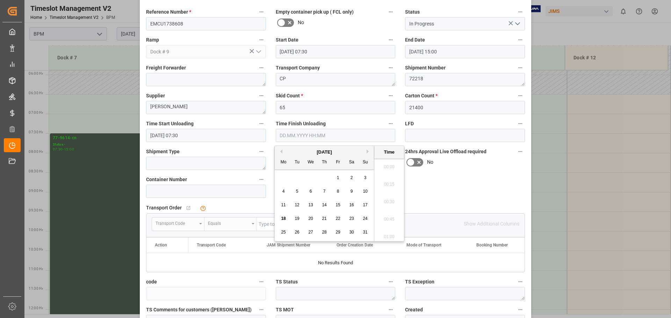
click at [304, 131] on input "text" at bounding box center [336, 135] width 120 height 13
click at [283, 219] on span "18" at bounding box center [283, 218] width 5 height 5
click at [391, 201] on li "11:30" at bounding box center [389, 199] width 30 height 17
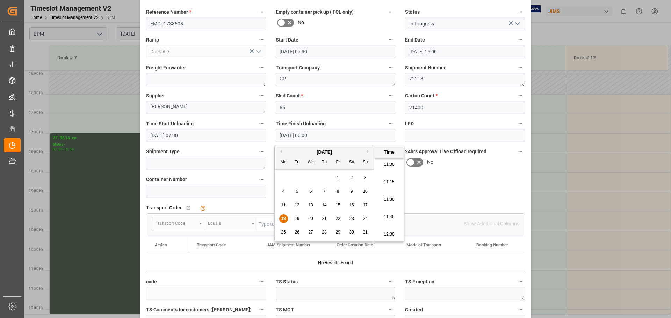
type input "[DATE] 11:30"
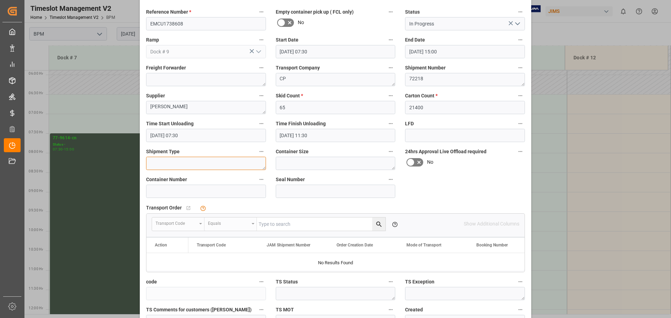
click at [210, 163] on textarea at bounding box center [206, 163] width 120 height 13
type textarea "40FT"
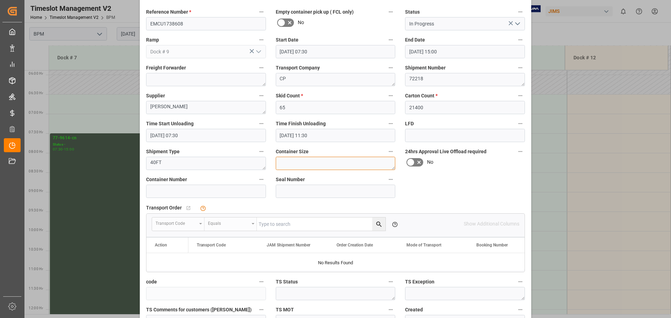
click at [327, 162] on textarea at bounding box center [336, 163] width 120 height 13
type textarea "40FT"
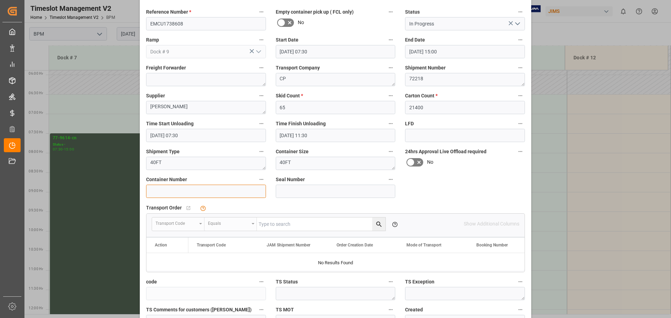
click at [202, 194] on input at bounding box center [206, 191] width 120 height 13
type input "EMCU1738608"
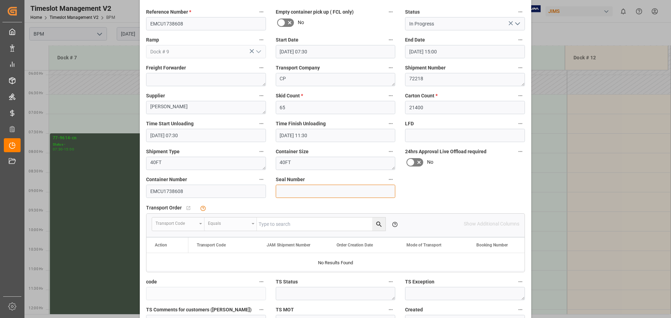
click at [290, 190] on input at bounding box center [336, 191] width 120 height 13
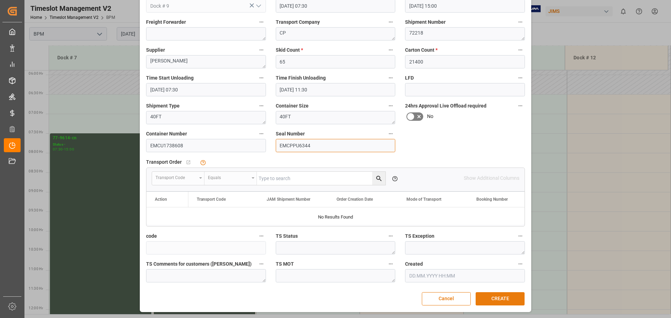
type input "EMCPPU6344"
click at [508, 295] on button "CREATE" at bounding box center [500, 298] width 49 height 13
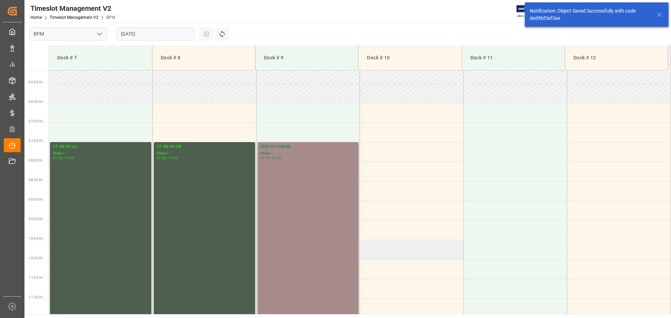
scroll to position [230, 0]
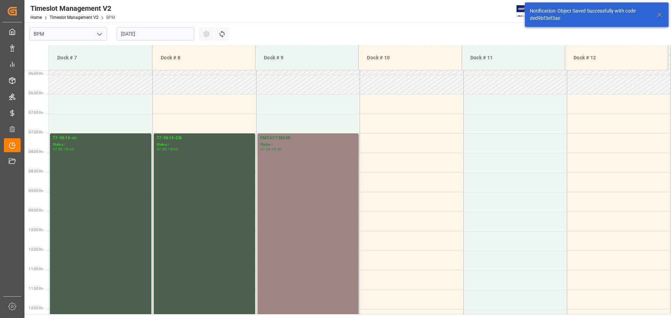
click at [311, 240] on div "EMCU1738608 Status - 07:30 - 15:00" at bounding box center [308, 280] width 96 height 290
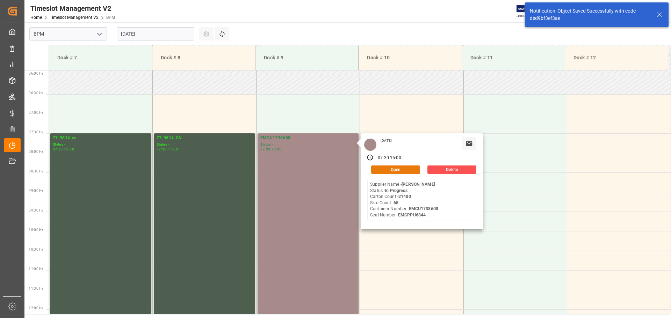
click at [383, 168] on button "Open" at bounding box center [395, 170] width 49 height 8
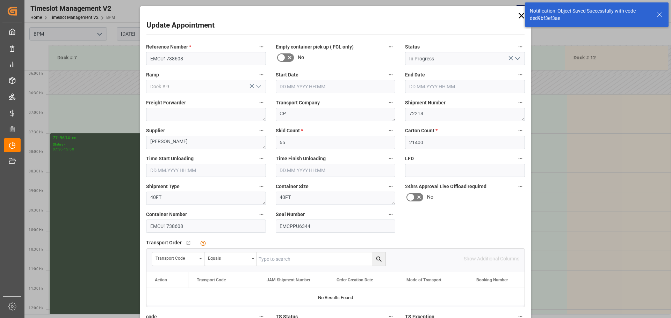
type input "[DATE] 07:30"
type input "[DATE] 15:00"
type input "[DATE] 07:30"
type input "[DATE] 11:30"
type input "[DATE] 21:33"
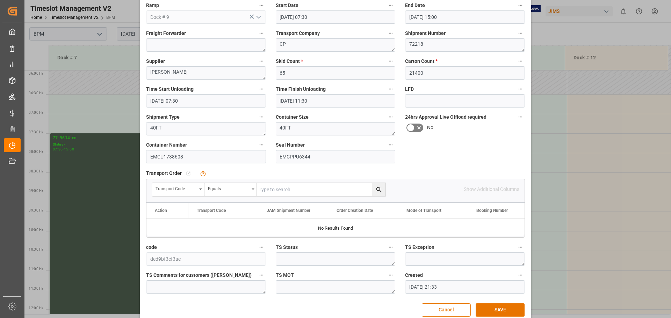
scroll to position [70, 0]
click at [199, 190] on div "Transport Code" at bounding box center [178, 189] width 52 height 13
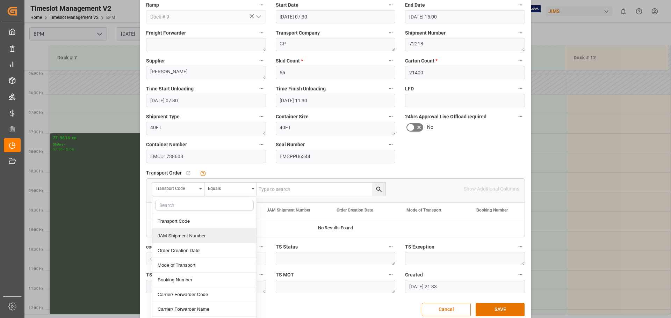
click at [190, 236] on div "JAM Shipment Number" at bounding box center [204, 236] width 104 height 15
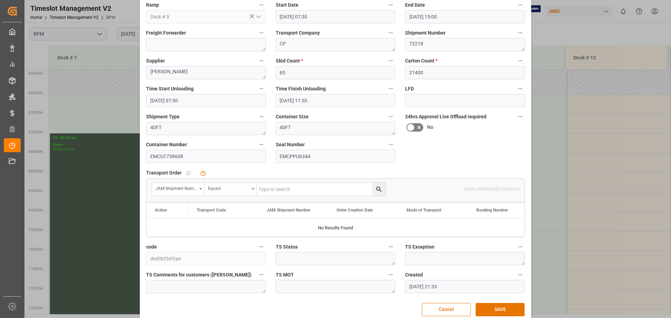
click at [237, 187] on div "Equals" at bounding box center [228, 188] width 41 height 8
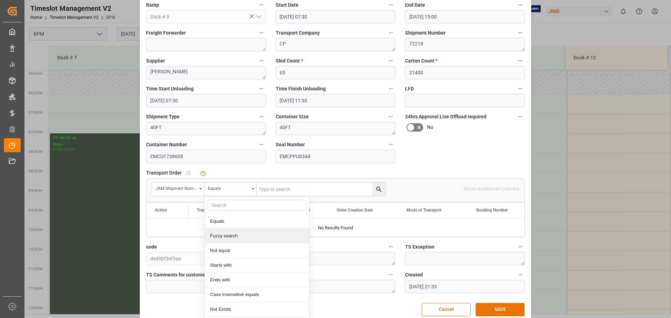
click at [238, 236] on div "Fuzzy search" at bounding box center [257, 236] width 104 height 15
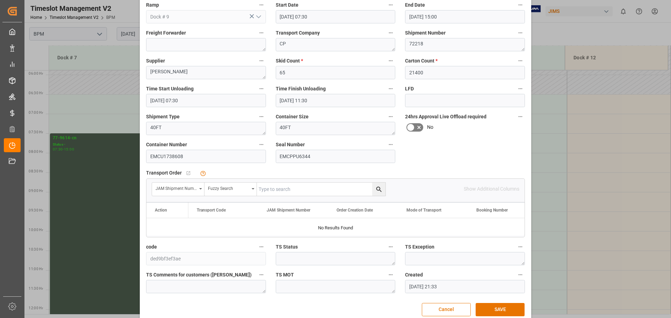
click at [285, 189] on input "text" at bounding box center [321, 189] width 129 height 13
type input "72218"
click at [382, 187] on button "search button" at bounding box center [378, 189] width 13 height 13
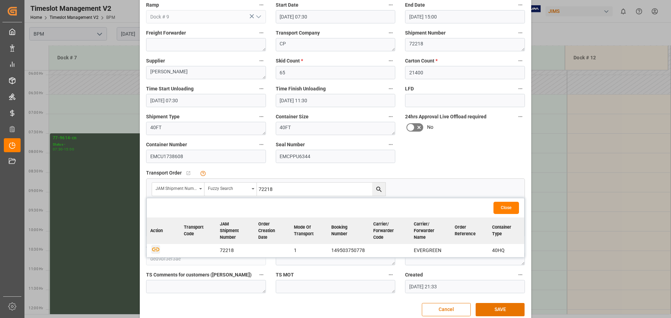
click at [154, 247] on icon "button" at bounding box center [155, 249] width 9 height 9
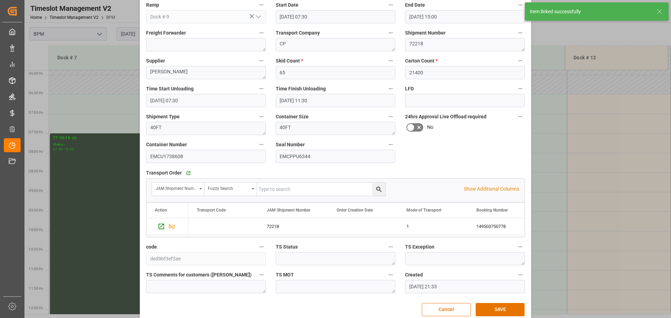
scroll to position [0, 0]
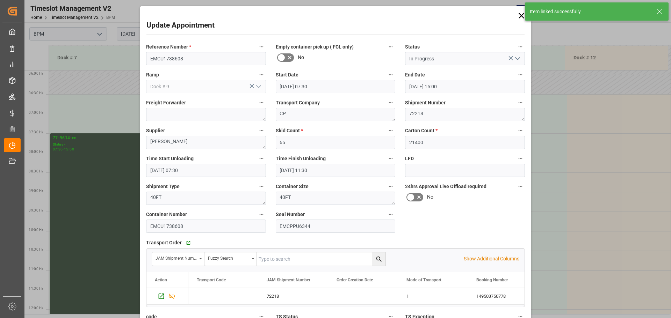
click at [515, 58] on polyline "open menu" at bounding box center [517, 59] width 4 height 2
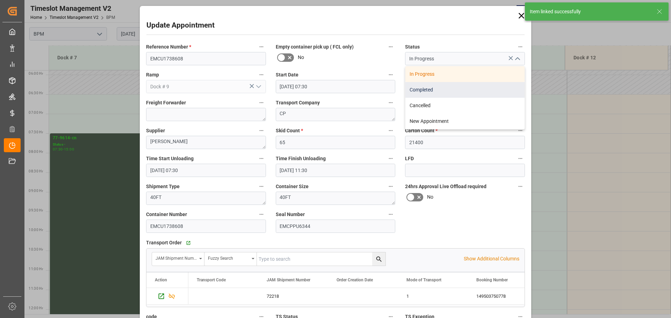
click at [485, 89] on div "Completed" at bounding box center [464, 90] width 119 height 16
type input "Completed"
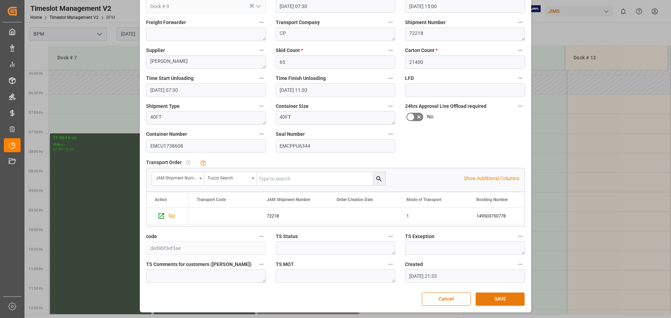
scroll to position [81, 0]
click at [503, 299] on button "SAVE" at bounding box center [500, 298] width 49 height 13
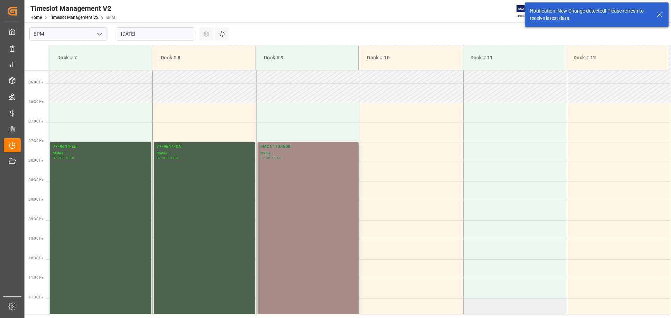
scroll to position [230, 0]
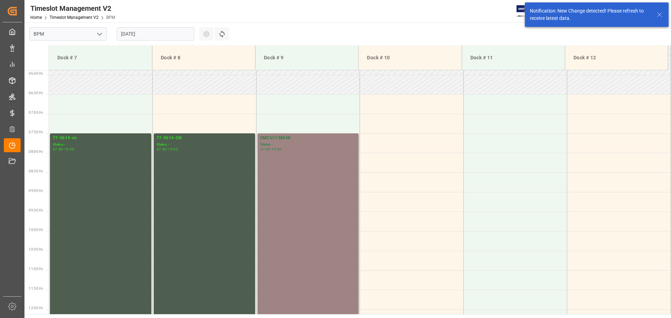
click at [303, 233] on div "EMCU1738608 Status - 07:30 - 15:00" at bounding box center [308, 280] width 96 height 290
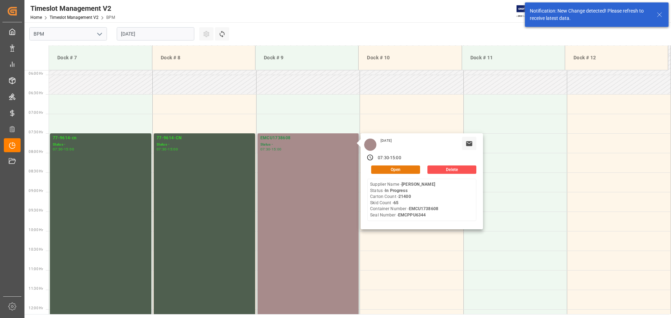
click at [398, 171] on button "Open" at bounding box center [395, 170] width 49 height 8
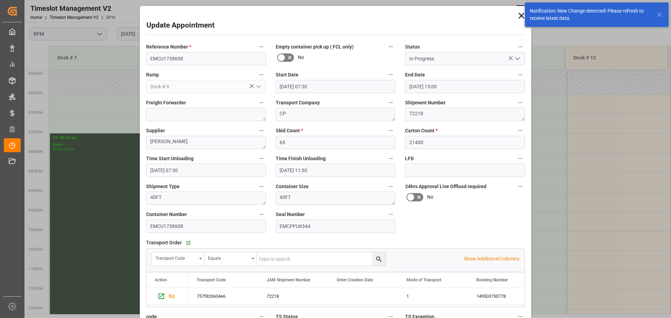
click at [517, 59] on polyline "open menu" at bounding box center [517, 59] width 4 height 2
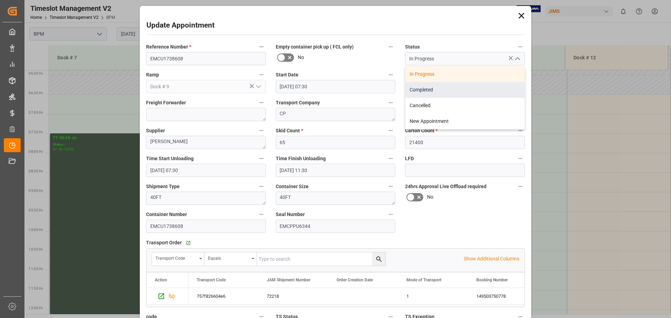
click at [484, 91] on div "Completed" at bounding box center [464, 90] width 119 height 16
type input "Completed"
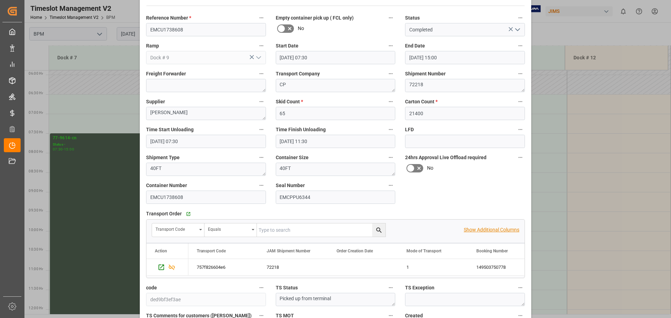
scroll to position [81, 0]
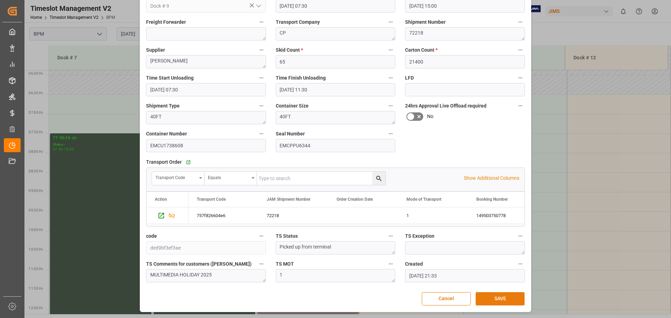
click at [493, 297] on button "SAVE" at bounding box center [500, 298] width 49 height 13
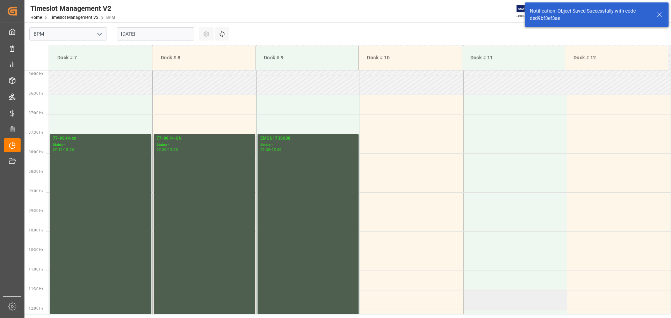
scroll to position [230, 0]
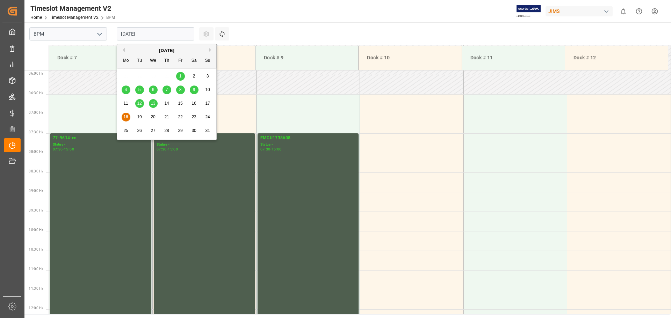
click at [161, 33] on input "[DATE]" at bounding box center [156, 33] width 78 height 13
click at [140, 114] on div "19" at bounding box center [139, 117] width 9 height 8
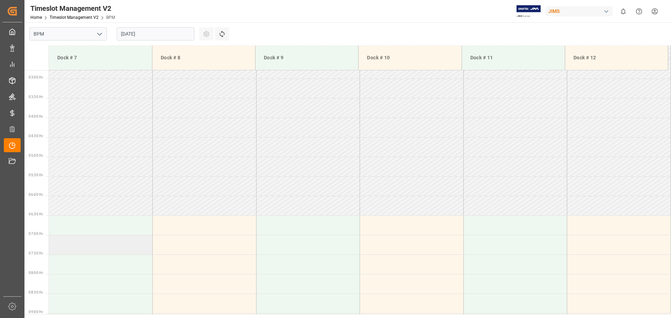
scroll to position [172, 0]
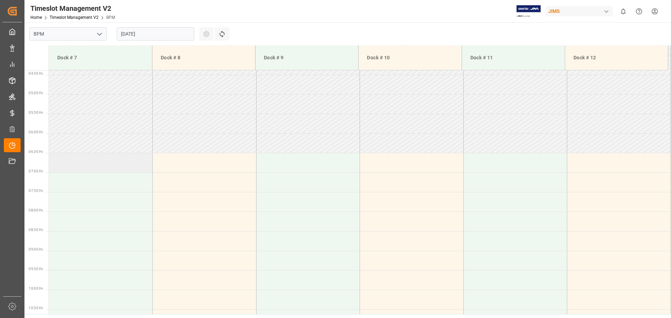
click at [82, 167] on td at bounding box center [101, 163] width 104 height 20
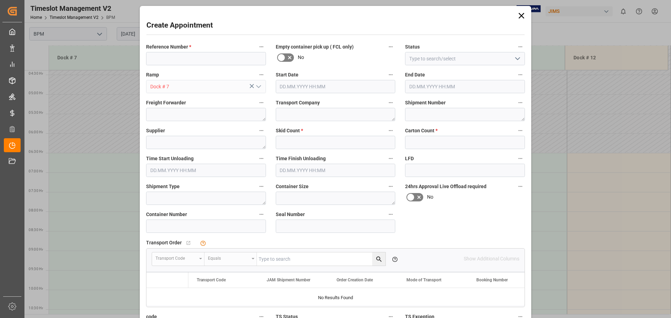
type input "[DATE] 06:30"
type input "[DATE] 07:00"
click at [196, 57] on input at bounding box center [206, 58] width 120 height 13
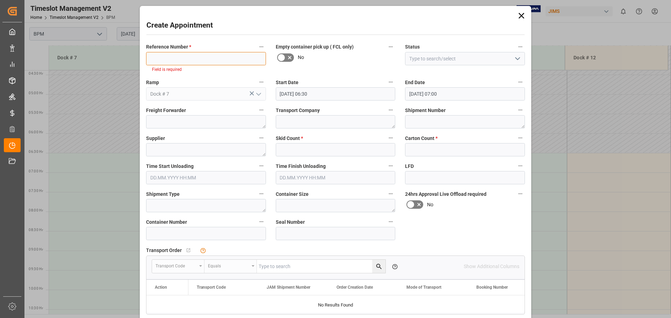
click at [220, 60] on input at bounding box center [206, 58] width 120 height 13
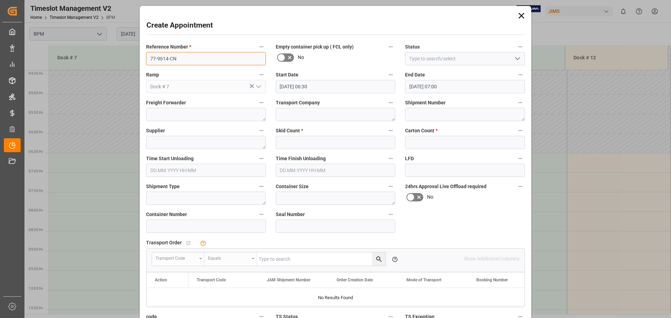
type input "77-9614-CN"
click at [519, 59] on icon "open menu" at bounding box center [517, 59] width 8 height 8
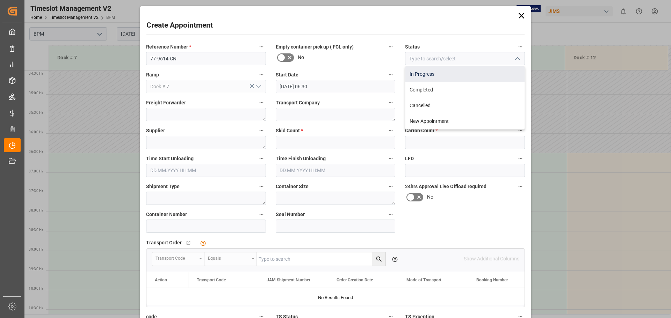
click at [489, 75] on div "In Progress" at bounding box center [464, 74] width 119 height 16
type input "In Progress"
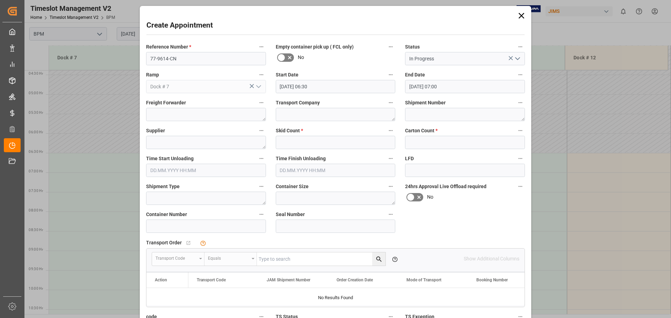
click at [343, 88] on input "[DATE] 06:30" at bounding box center [336, 86] width 120 height 13
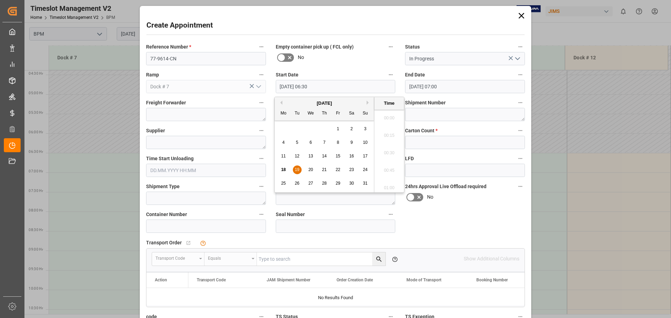
scroll to position [422, 0]
click at [298, 167] on span "19" at bounding box center [297, 169] width 5 height 5
click at [388, 151] on li "07:30" at bounding box center [389, 150] width 30 height 17
type input "[DATE] 07:30"
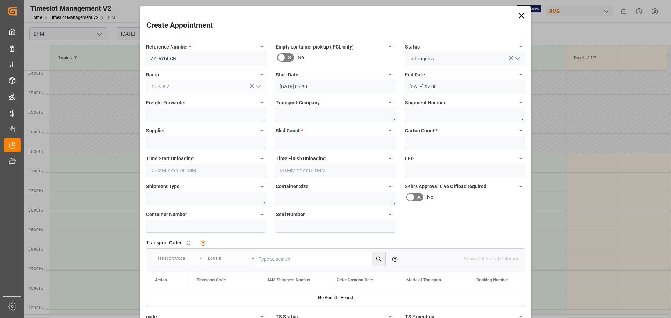
click at [499, 87] on input "[DATE] 07:00" at bounding box center [465, 86] width 120 height 13
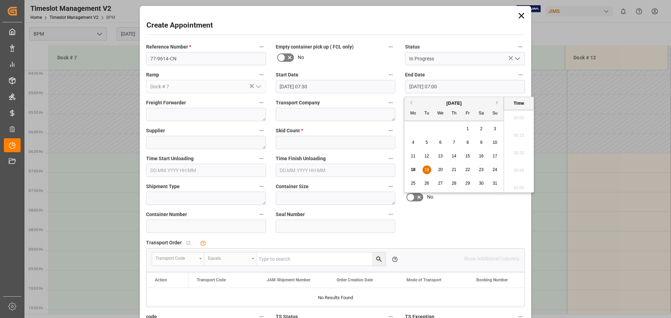
scroll to position [457, 0]
click at [425, 169] on span "19" at bounding box center [426, 169] width 5 height 5
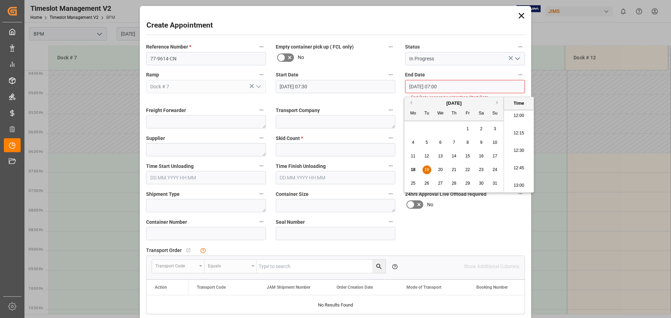
scroll to position [981, 0]
click at [516, 184] on li "15:00" at bounding box center [519, 185] width 30 height 17
type input "[DATE] 15:00"
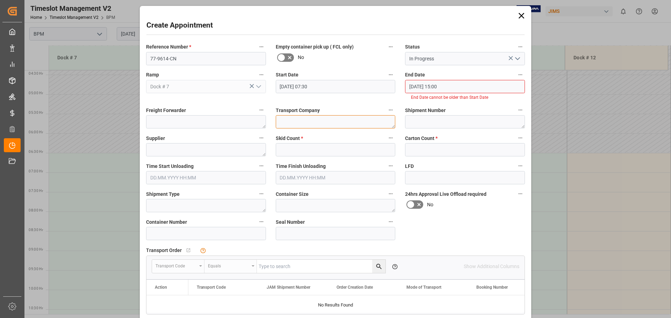
click at [321, 124] on textarea at bounding box center [336, 121] width 120 height 13
type textarea "CP"
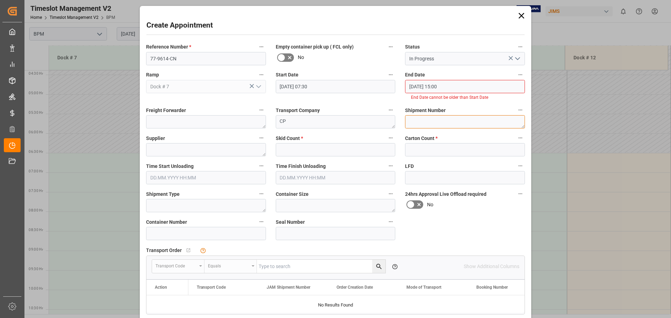
click at [417, 124] on textarea at bounding box center [465, 121] width 120 height 13
type textarea "72223"
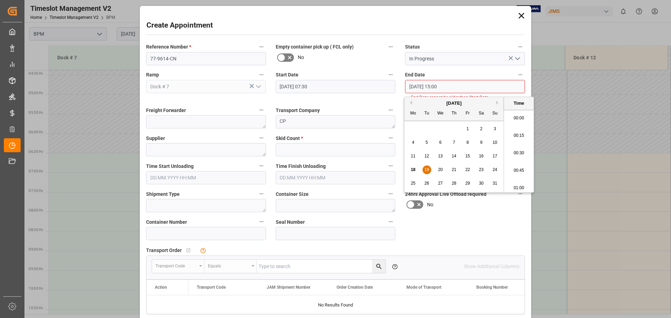
click at [467, 81] on input "[DATE] 15:00" at bounding box center [465, 86] width 120 height 13
click at [467, 91] on input "[DATE] 15:00" at bounding box center [465, 86] width 120 height 13
click at [461, 88] on input "[DATE] 15:00" at bounding box center [465, 86] width 120 height 13
click at [383, 108] on div "Transport Company CP" at bounding box center [336, 117] width 130 height 28
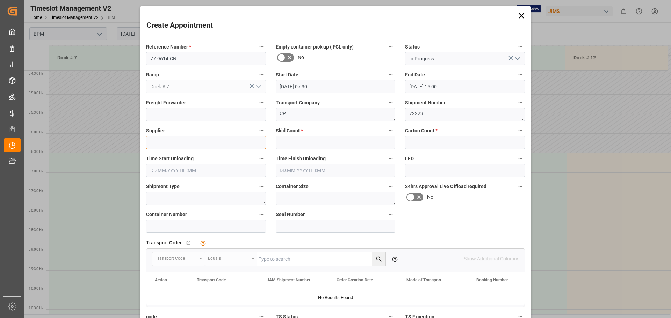
click at [216, 144] on textarea at bounding box center [206, 142] width 120 height 13
type textarea "[PERSON_NAME]"
click at [334, 142] on input "text" at bounding box center [336, 142] width 120 height 13
click at [467, 143] on input "text" at bounding box center [465, 142] width 120 height 13
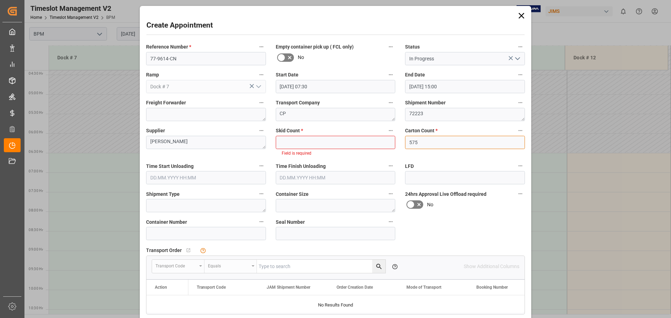
type input "575"
click at [316, 137] on input "text" at bounding box center [336, 142] width 120 height 13
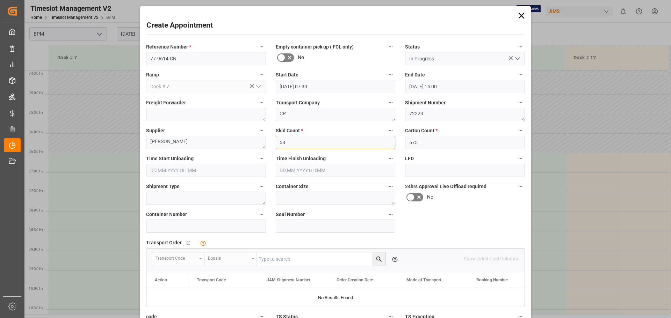
type input "58"
click at [197, 172] on input "text" at bounding box center [206, 170] width 120 height 13
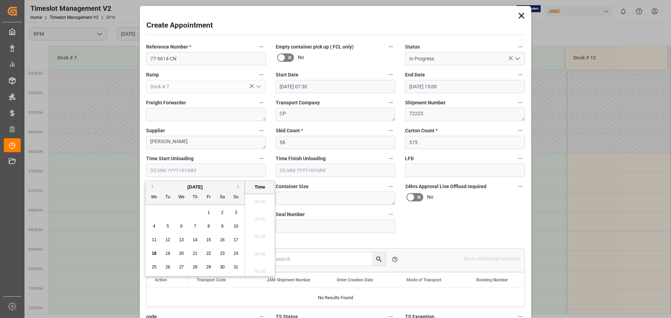
scroll to position [1191, 0]
click at [155, 253] on span "18" at bounding box center [154, 253] width 5 height 5
click at [257, 200] on li "07:30" at bounding box center [260, 199] width 30 height 17
type input "[DATE] 07:30"
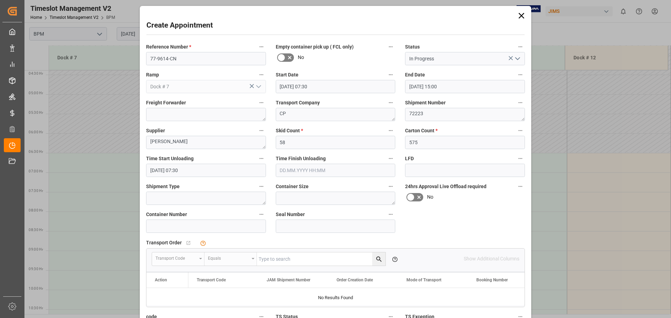
click at [329, 171] on input "text" at bounding box center [336, 170] width 120 height 13
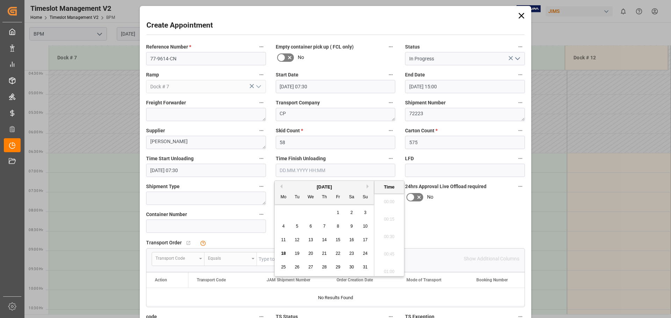
scroll to position [1191, 0]
click at [284, 254] on span "18" at bounding box center [283, 253] width 5 height 5
click at [392, 234] on li "10:30" at bounding box center [389, 234] width 30 height 17
type input "[DATE] 10:30"
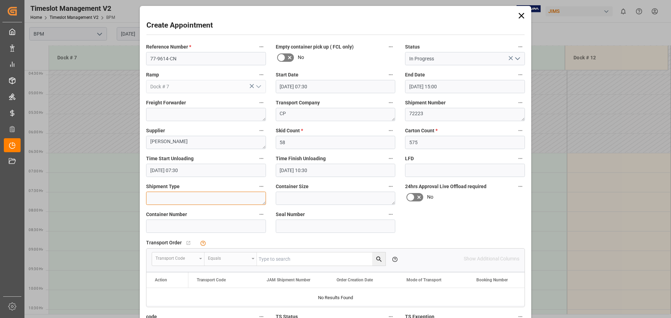
click at [230, 200] on textarea at bounding box center [206, 198] width 120 height 13
type textarea "40FT"
click at [294, 207] on div "Container Size" at bounding box center [336, 194] width 130 height 28
click at [301, 200] on textarea at bounding box center [336, 198] width 120 height 13
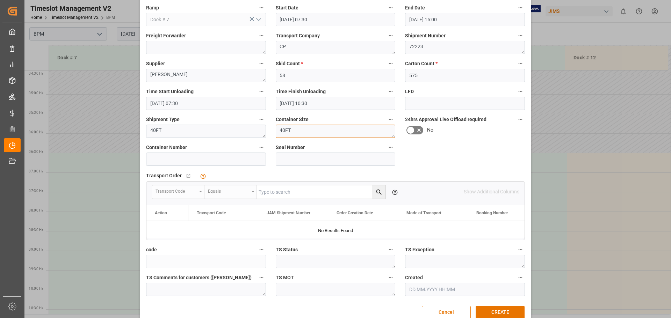
scroll to position [70, 0]
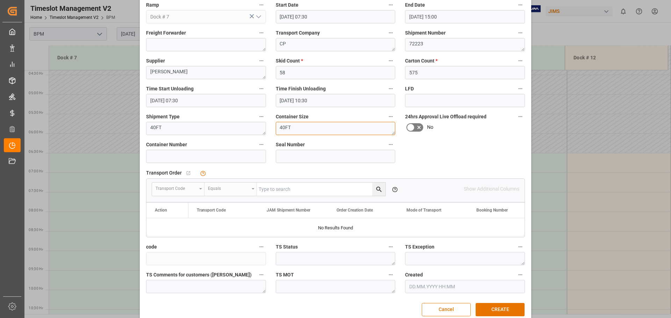
type textarea "40FT"
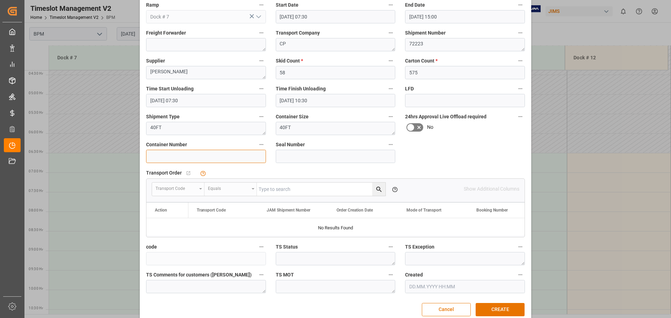
click at [171, 153] on input at bounding box center [206, 156] width 120 height 13
type input "EITU1930690"
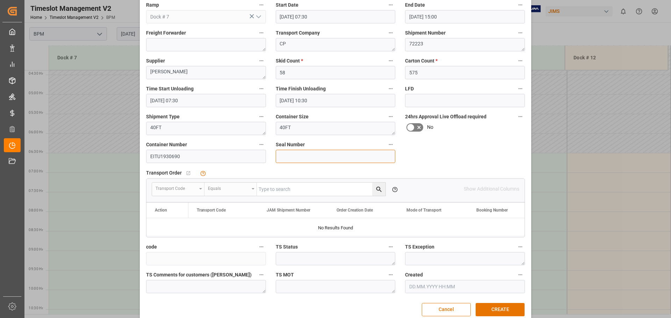
click at [301, 157] on input at bounding box center [336, 156] width 120 height 13
type input "EMCSYD6173"
click at [501, 309] on button "CREATE" at bounding box center [500, 309] width 49 height 13
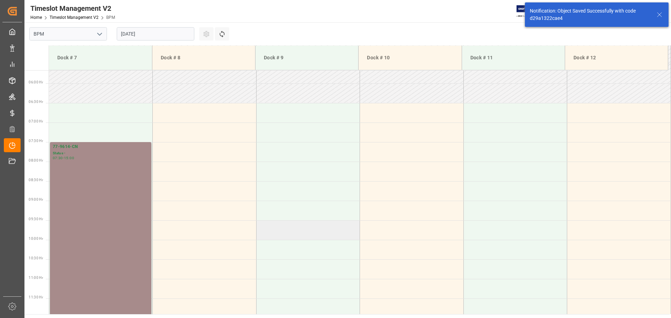
scroll to position [230, 0]
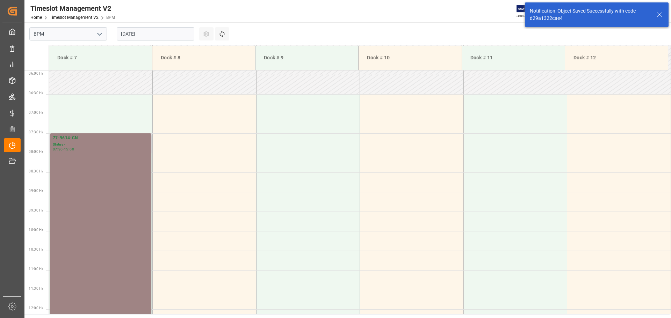
click at [120, 198] on div "77-9614-CN Status - 07:30 - 15:00" at bounding box center [101, 280] width 96 height 290
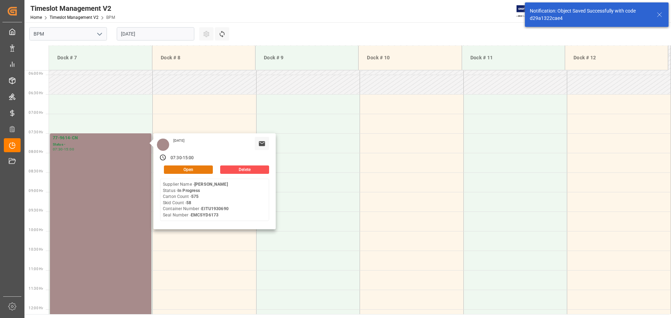
click at [179, 170] on button "Open" at bounding box center [188, 170] width 49 height 8
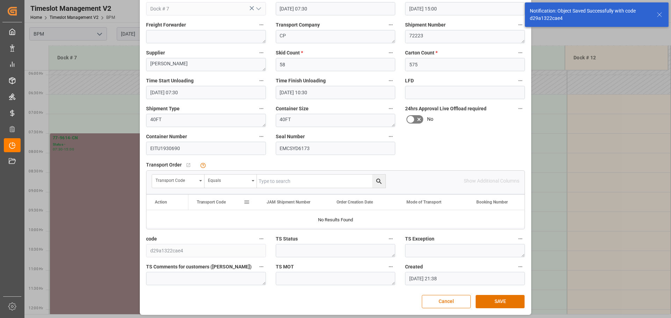
scroll to position [81, 0]
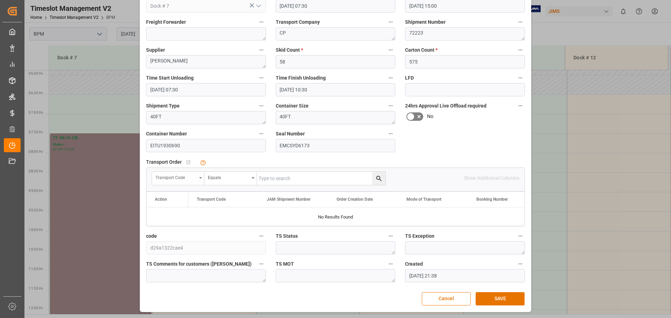
click at [199, 179] on div "Transport Code" at bounding box center [178, 178] width 52 height 13
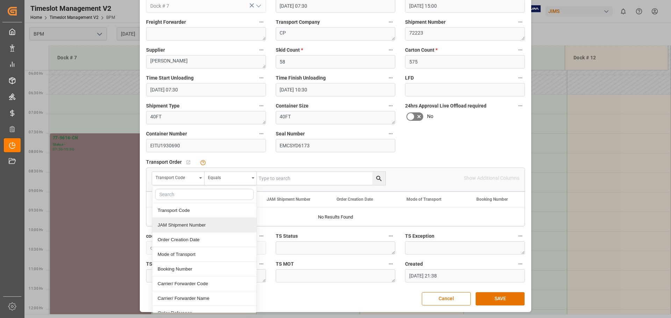
click at [181, 224] on div "JAM Shipment Number" at bounding box center [204, 225] width 104 height 15
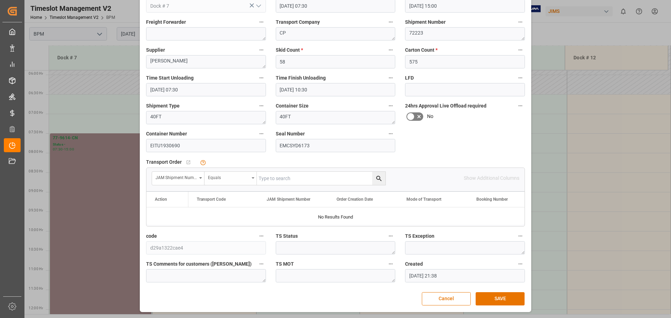
click at [234, 180] on div "Equals" at bounding box center [228, 177] width 41 height 8
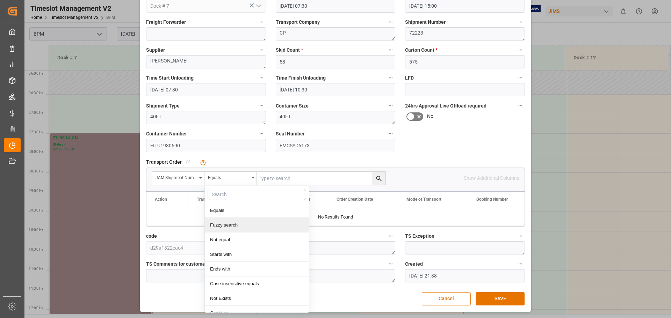
click at [225, 223] on div "Fuzzy search" at bounding box center [257, 225] width 104 height 15
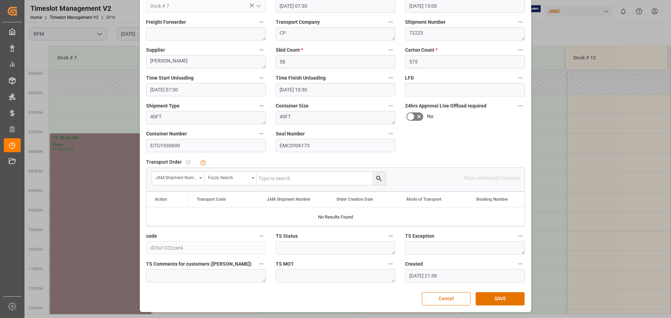
click at [278, 176] on input "text" at bounding box center [321, 178] width 129 height 13
type input "72223"
click at [378, 178] on icon "search button" at bounding box center [378, 178] width 7 height 7
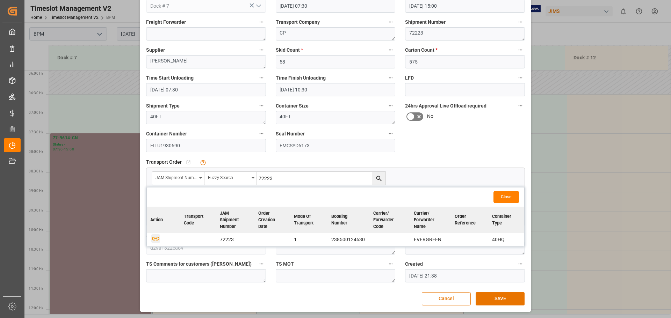
click at [158, 239] on icon "button" at bounding box center [155, 239] width 7 height 4
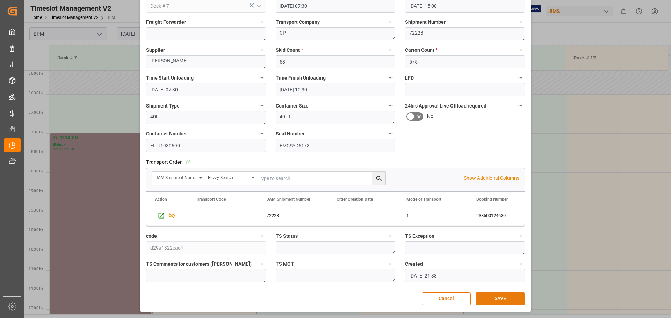
click at [502, 299] on button "SAVE" at bounding box center [500, 298] width 49 height 13
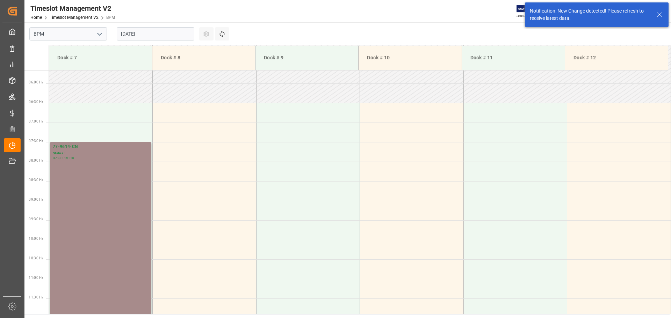
scroll to position [230, 0]
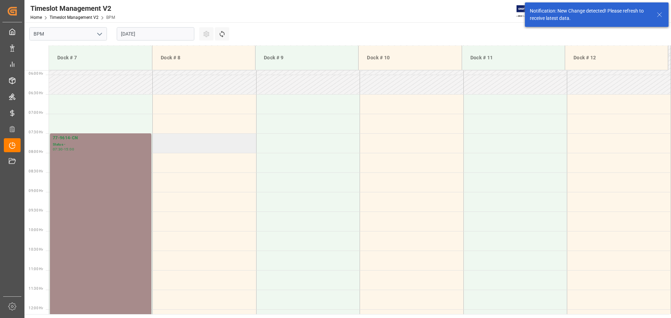
click at [189, 138] on td at bounding box center [205, 143] width 104 height 20
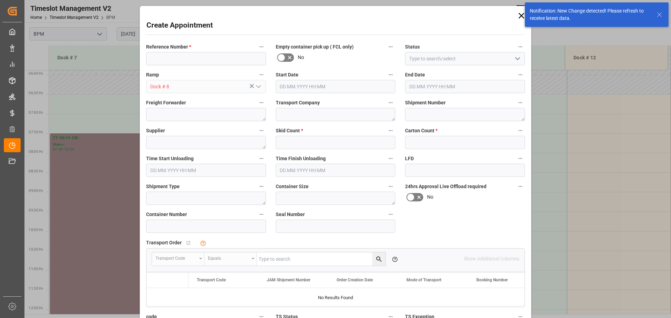
type input "[DATE] 07:30"
type input "[DATE] 08:00"
click at [175, 59] on input at bounding box center [206, 58] width 120 height 13
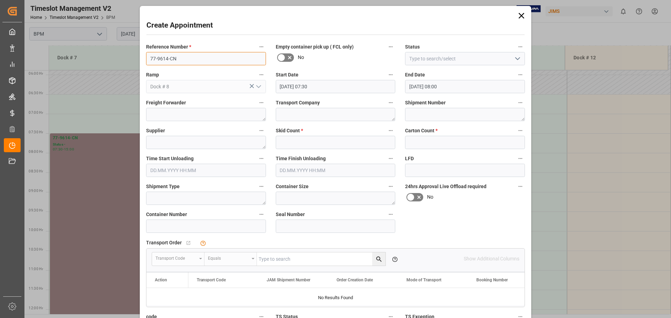
type input "77-9614-CN"
click at [518, 60] on icon "open menu" at bounding box center [517, 59] width 8 height 8
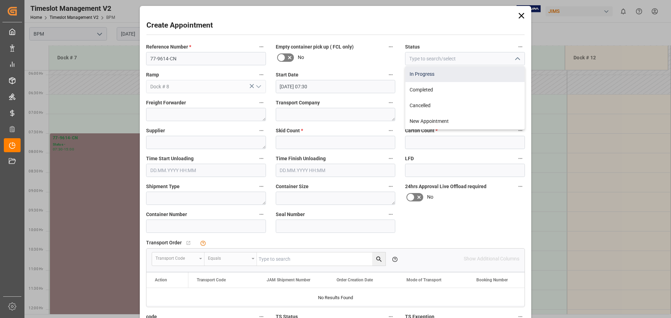
click at [475, 76] on div "In Progress" at bounding box center [464, 74] width 119 height 16
type input "In Progress"
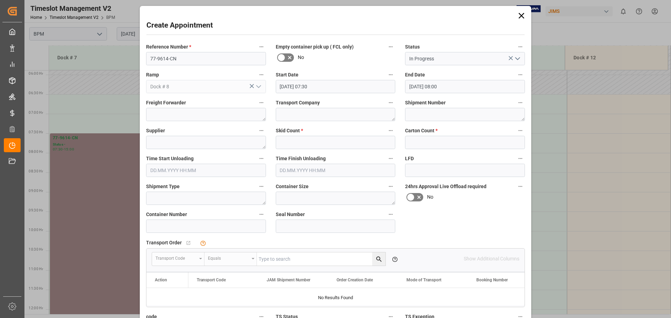
click at [342, 82] on input "[DATE] 07:30" at bounding box center [336, 86] width 120 height 13
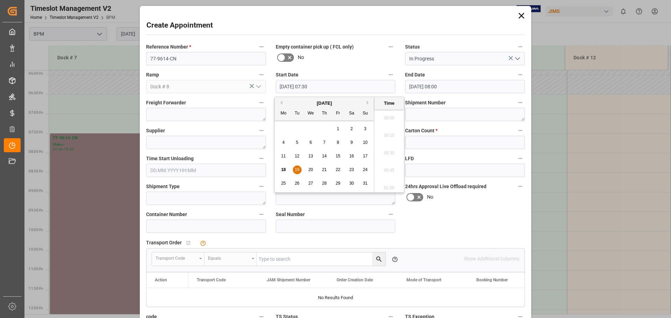
scroll to position [492, 0]
drag, startPoint x: 298, startPoint y: 168, endPoint x: 303, endPoint y: 169, distance: 4.6
click at [299, 169] on span "19" at bounding box center [297, 169] width 5 height 5
click at [385, 183] on li "11:00" at bounding box center [389, 185] width 30 height 17
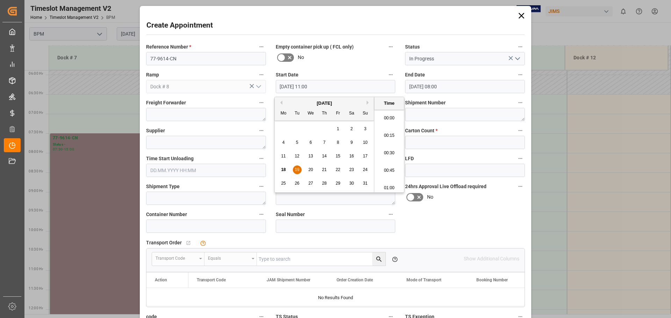
click at [318, 88] on input "[DATE] 11:00" at bounding box center [336, 86] width 120 height 13
drag, startPoint x: 298, startPoint y: 169, endPoint x: 319, endPoint y: 166, distance: 20.9
click at [298, 169] on span "19" at bounding box center [297, 169] width 5 height 5
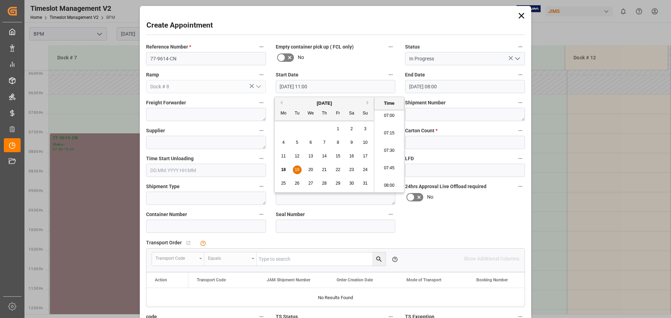
click at [387, 151] on li "07:30" at bounding box center [389, 150] width 30 height 17
type input "[DATE] 07:30"
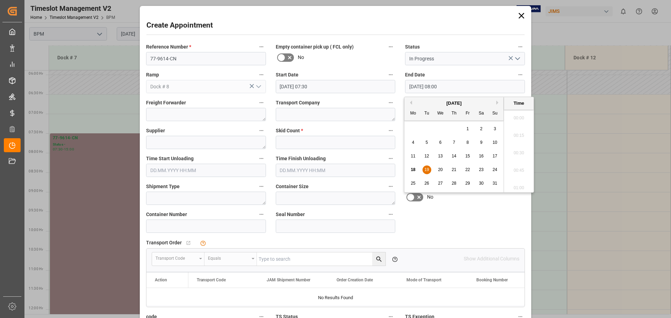
click at [461, 84] on input "[DATE] 08:00" at bounding box center [465, 86] width 120 height 13
click at [427, 168] on span "19" at bounding box center [426, 169] width 5 height 5
click at [519, 151] on li "15:00" at bounding box center [519, 150] width 30 height 17
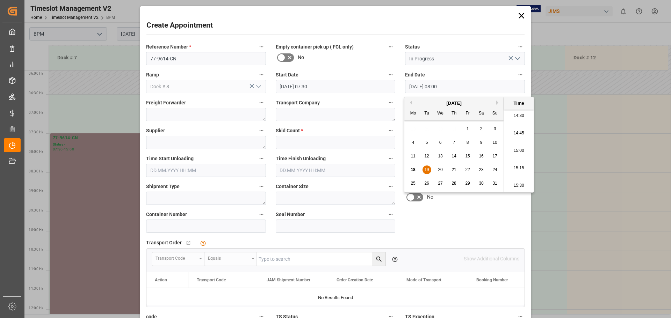
type input "[DATE] 15:00"
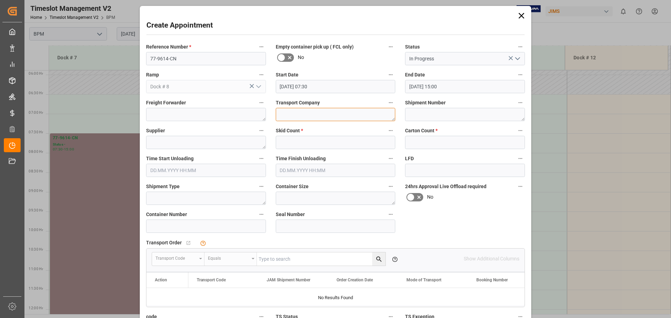
click at [297, 115] on textarea at bounding box center [336, 114] width 120 height 13
type textarea "CP"
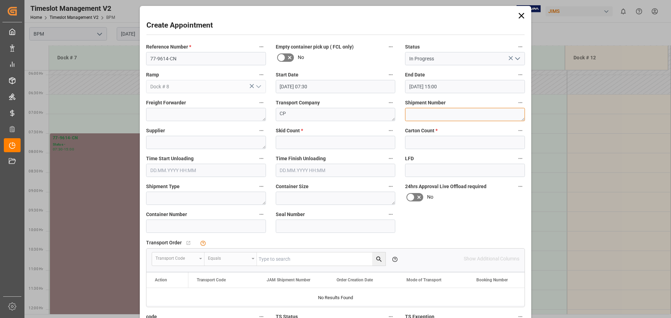
click at [415, 115] on textarea at bounding box center [465, 114] width 120 height 13
type textarea "72221"
click at [234, 144] on textarea at bounding box center [206, 142] width 120 height 13
type textarea "[PERSON_NAME]"
click at [315, 144] on input "text" at bounding box center [336, 142] width 120 height 13
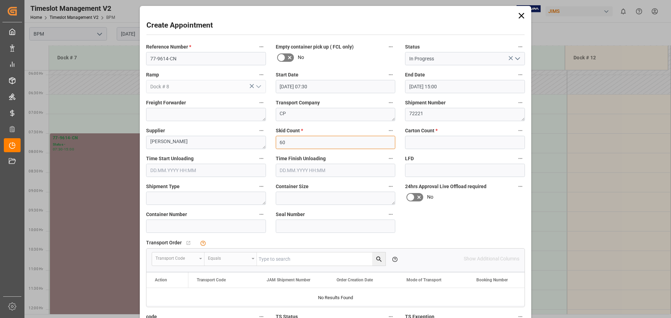
type input "60"
click at [432, 144] on input "text" at bounding box center [465, 142] width 120 height 13
type input "1200"
click at [207, 173] on input "text" at bounding box center [206, 170] width 120 height 13
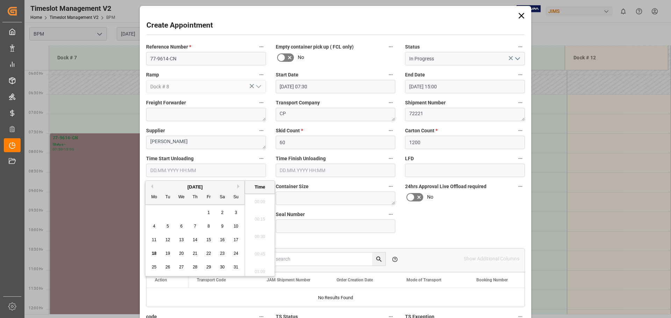
scroll to position [1191, 0]
click at [167, 253] on span "19" at bounding box center [167, 253] width 5 height 5
click at [260, 236] on li "07:30" at bounding box center [260, 234] width 30 height 17
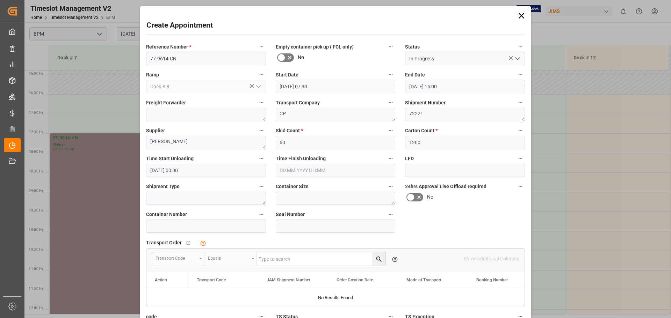
type input "[DATE] 07:30"
click at [334, 170] on input "text" at bounding box center [336, 170] width 120 height 13
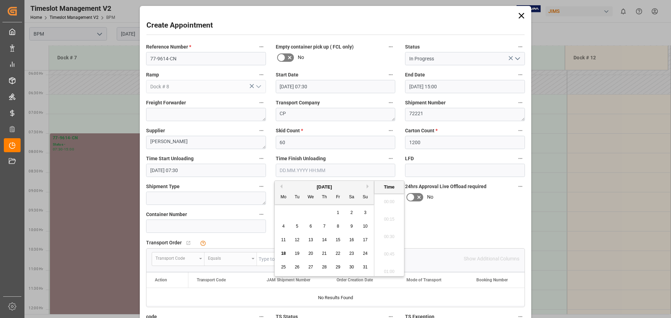
scroll to position [1191, 0]
click at [295, 253] on span "19" at bounding box center [297, 253] width 5 height 5
type input "[DATE] 00:00"
click at [212, 172] on input "[DATE] 07:30" at bounding box center [206, 170] width 120 height 13
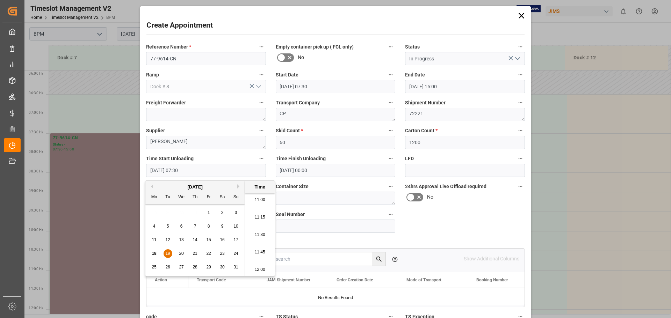
scroll to position [771, 0]
click at [259, 199] on li "11:00" at bounding box center [260, 199] width 30 height 17
type input "[DATE] 11:00"
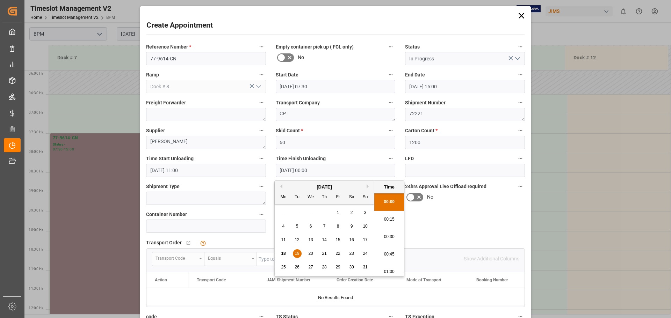
click at [329, 170] on input "[DATE] 00:00" at bounding box center [336, 170] width 120 height 13
click at [296, 253] on span "19" at bounding box center [297, 253] width 5 height 5
click at [390, 205] on li "14:30" at bounding box center [389, 202] width 30 height 17
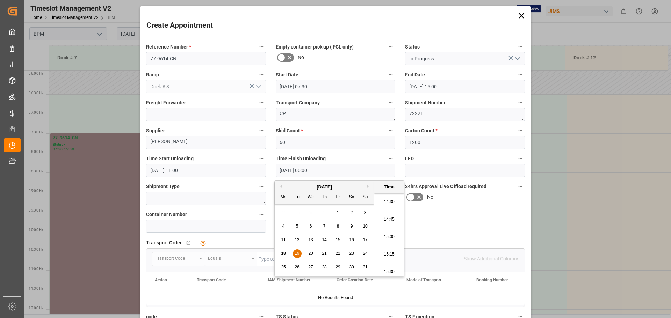
type input "[DATE] 14:30"
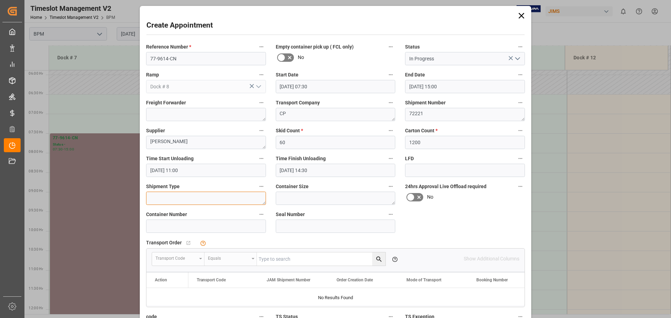
click at [181, 201] on textarea at bounding box center [206, 198] width 120 height 13
type textarea "40FT"
click at [289, 200] on textarea at bounding box center [336, 198] width 120 height 13
type textarea "40FT"
click at [176, 227] on input at bounding box center [206, 226] width 120 height 13
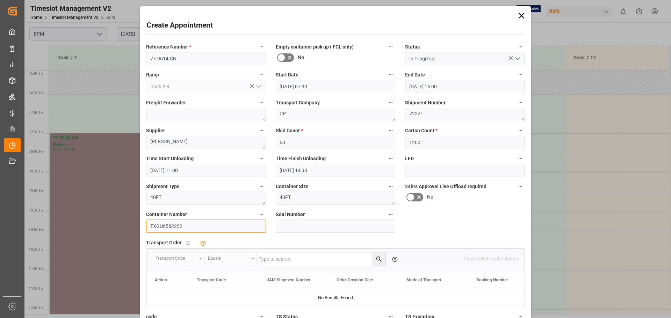
type input "TXGU6582252"
click at [318, 226] on input at bounding box center [336, 226] width 120 height 13
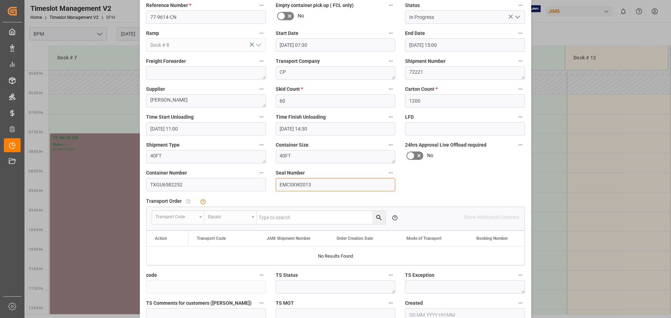
scroll to position [81, 0]
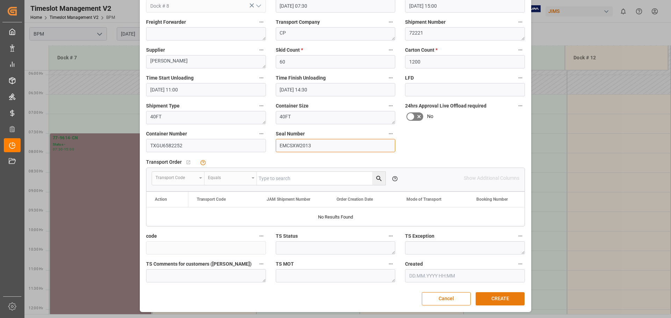
type input "EMCSXW2013"
click at [492, 301] on button "CREATE" at bounding box center [500, 298] width 49 height 13
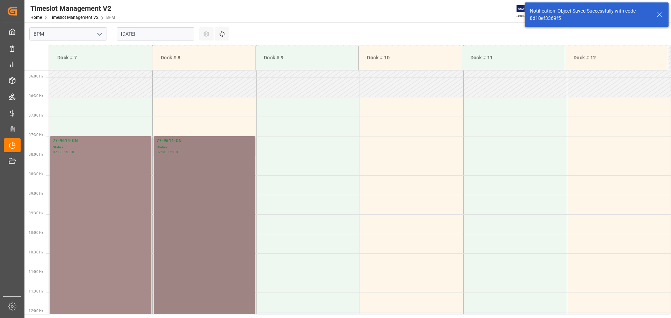
scroll to position [230, 0]
click at [227, 211] on div "77-9614-CN Status - 07:30 - 15:00" at bounding box center [205, 280] width 96 height 290
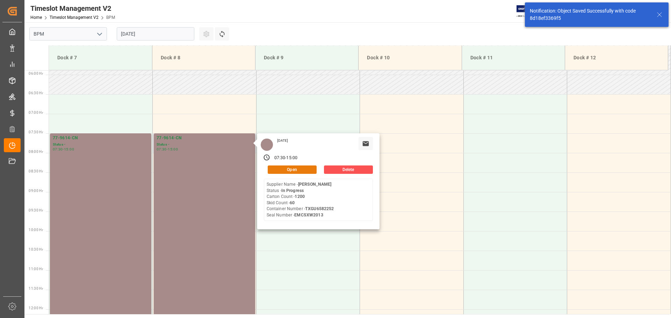
click at [299, 168] on button "Open" at bounding box center [292, 170] width 49 height 8
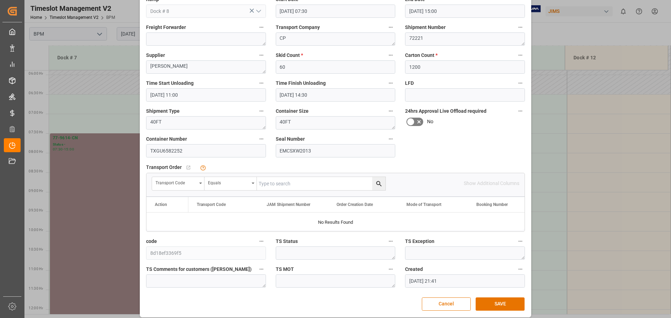
scroll to position [81, 0]
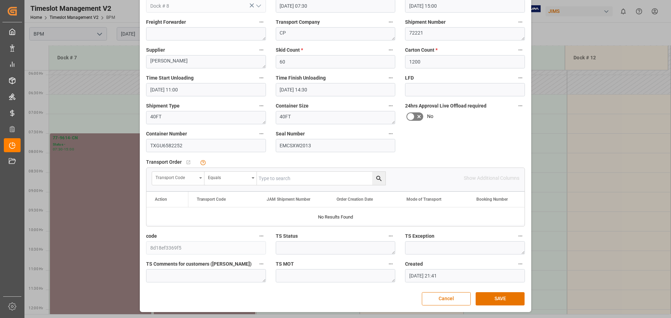
click at [198, 181] on div "Transport Code" at bounding box center [178, 178] width 52 height 13
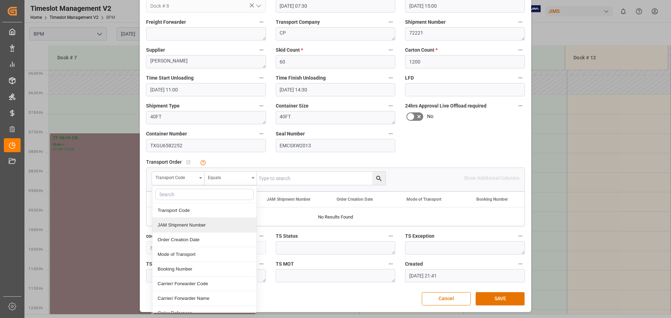
click at [202, 227] on div "JAM Shipment Number" at bounding box center [204, 225] width 104 height 15
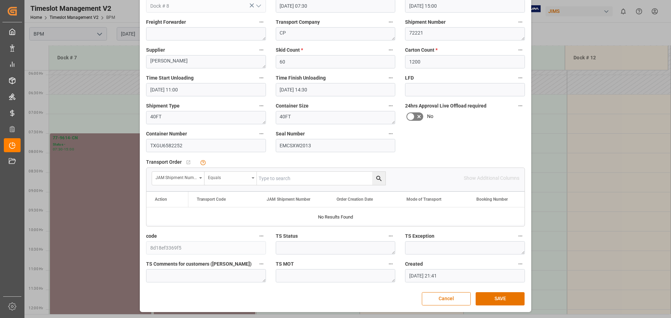
click at [255, 177] on div "Equals" at bounding box center [230, 178] width 52 height 13
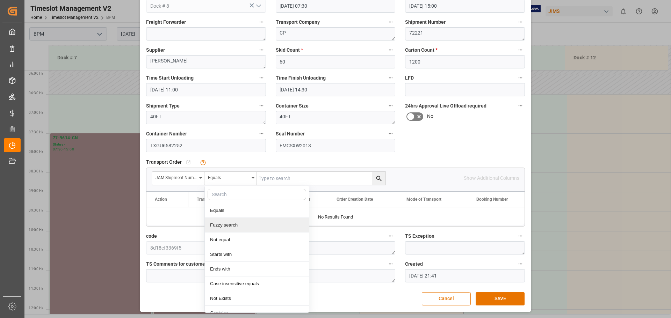
click at [226, 227] on div "Fuzzy search" at bounding box center [257, 225] width 104 height 15
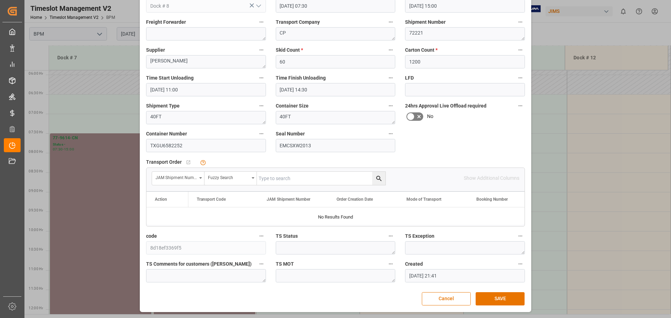
click at [294, 176] on input "text" at bounding box center [321, 178] width 129 height 13
type input "72221"
click at [377, 180] on icon "search button" at bounding box center [378, 178] width 7 height 7
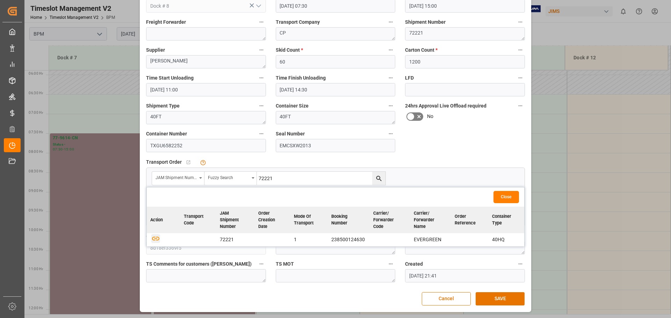
click at [156, 238] on icon "button" at bounding box center [155, 239] width 7 height 4
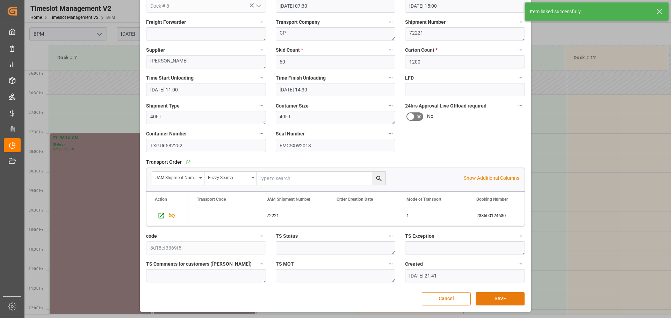
click at [502, 298] on button "SAVE" at bounding box center [500, 298] width 49 height 13
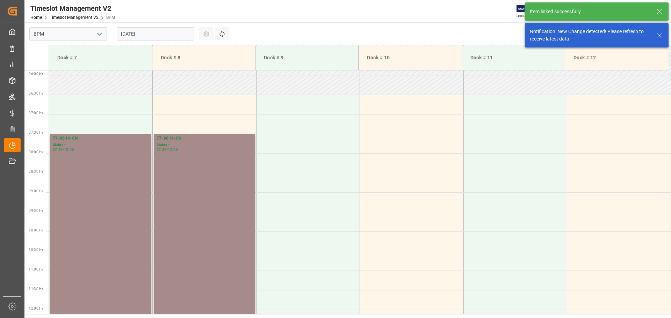
scroll to position [230, 0]
